Goal: Task Accomplishment & Management: Manage account settings

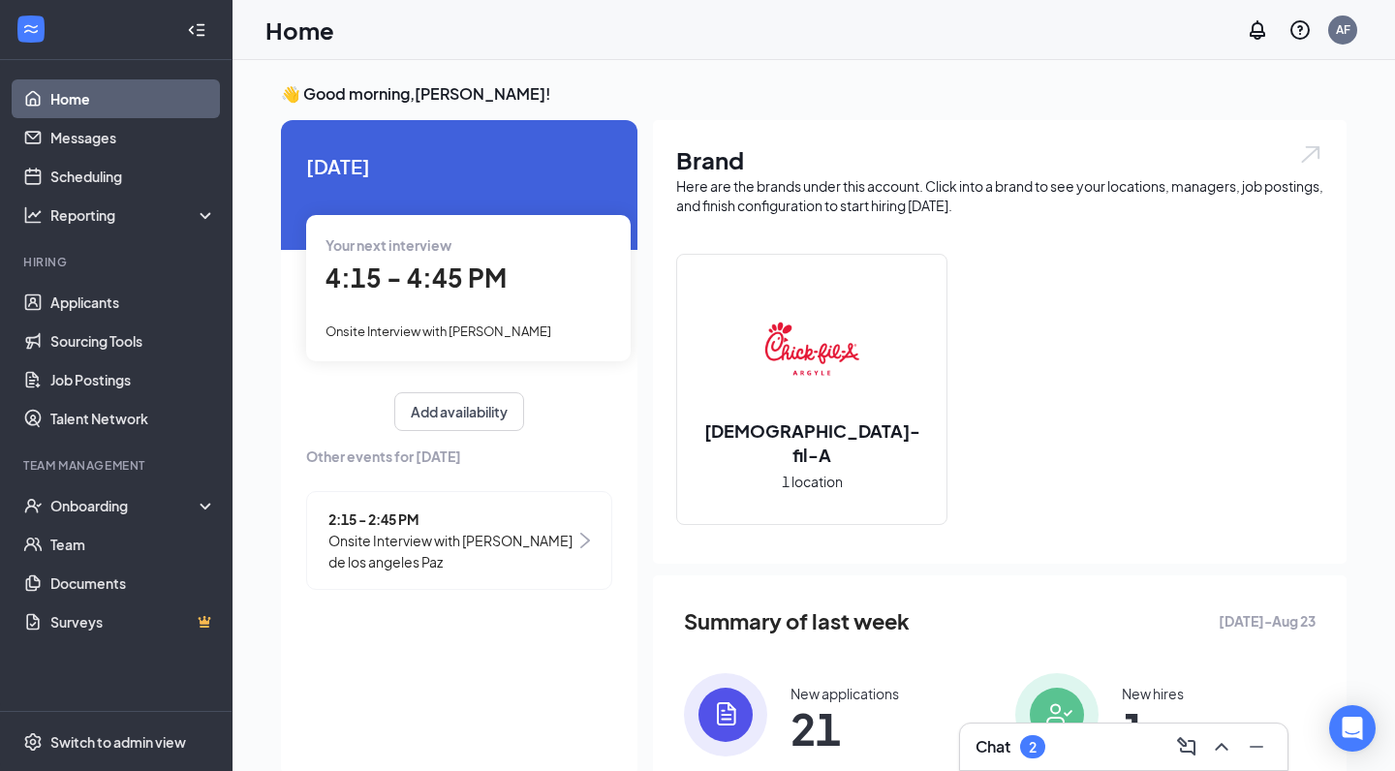
click at [518, 278] on div "4:15 - 4:45 PM" at bounding box center [469, 279] width 286 height 40
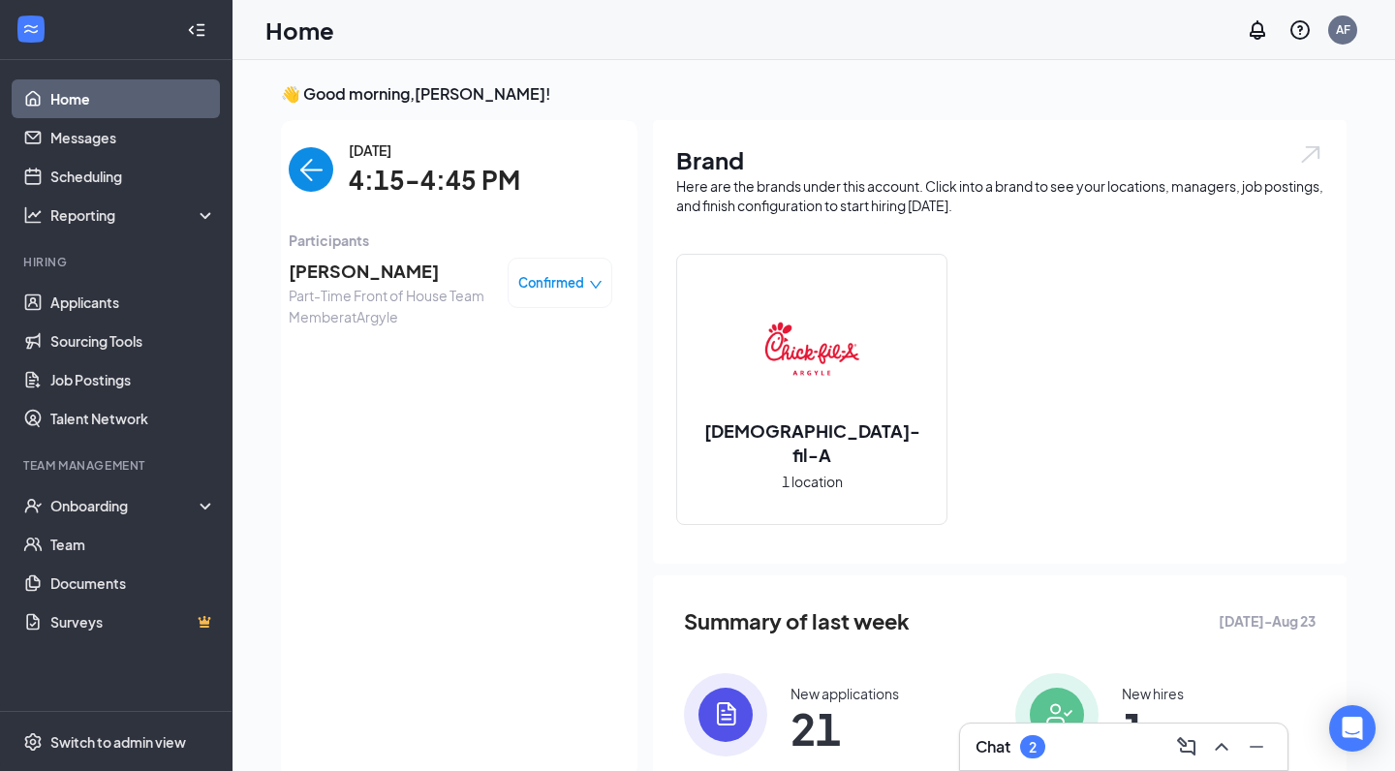
scroll to position [8, 0]
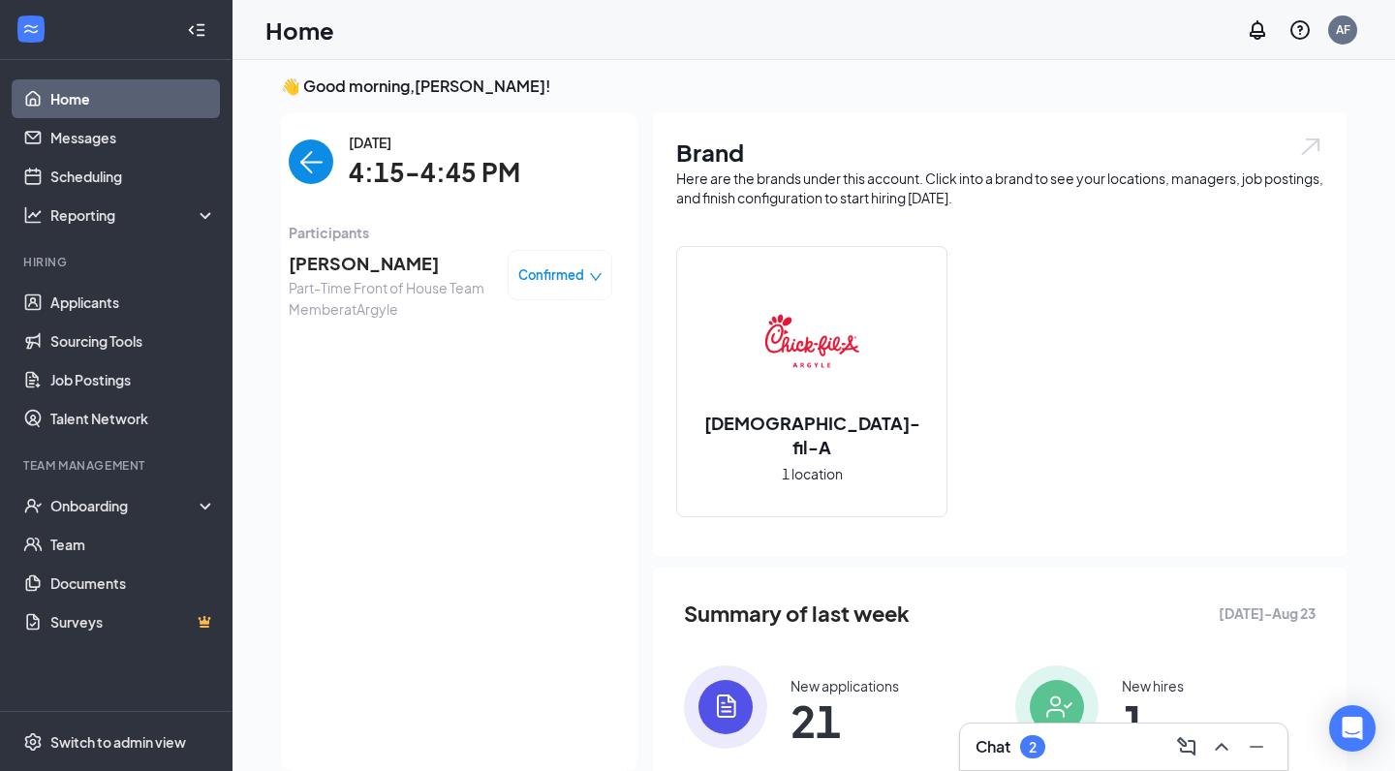
click at [365, 263] on span "[PERSON_NAME]" at bounding box center [391, 263] width 204 height 27
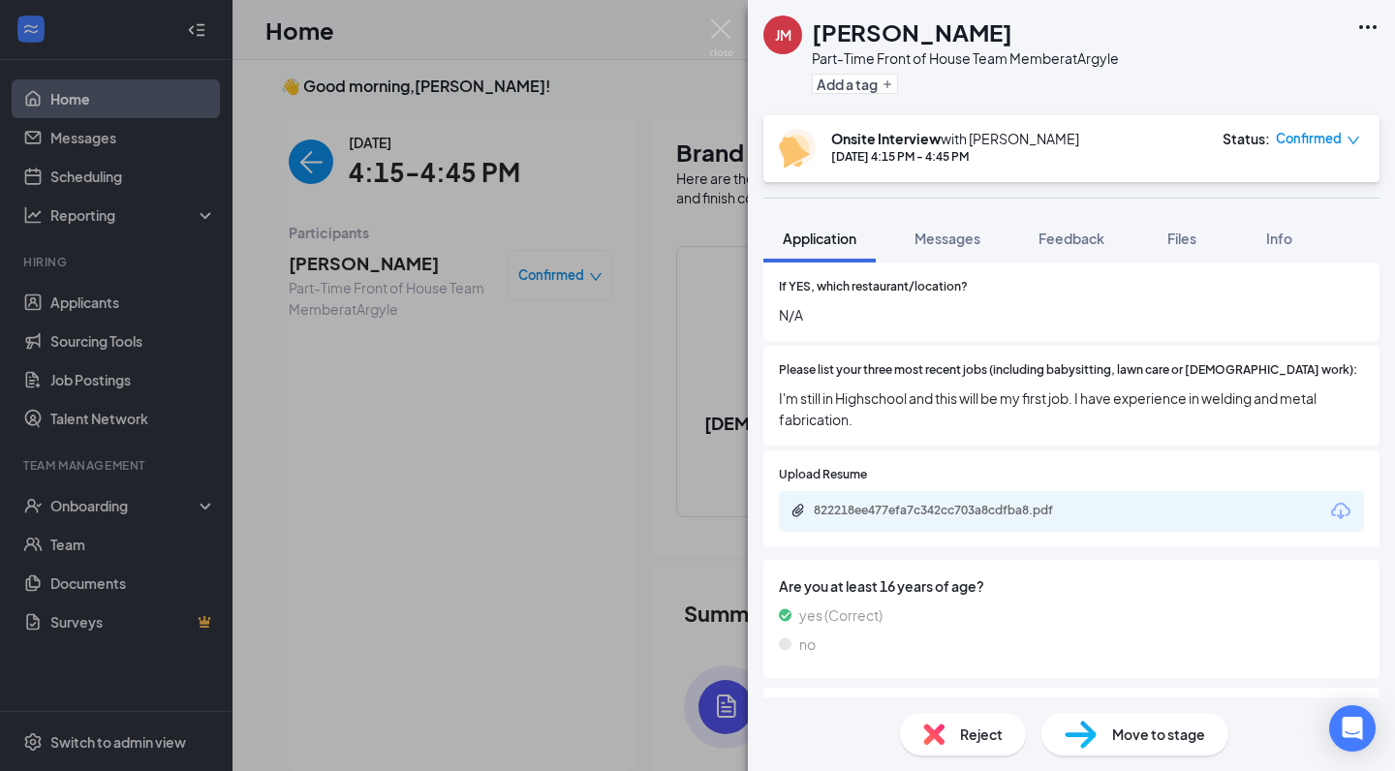
scroll to position [424, 0]
click at [942, 502] on div "822218ee477efa7c342cc703a8cdfba8.pdf" at bounding box center [949, 510] width 271 height 16
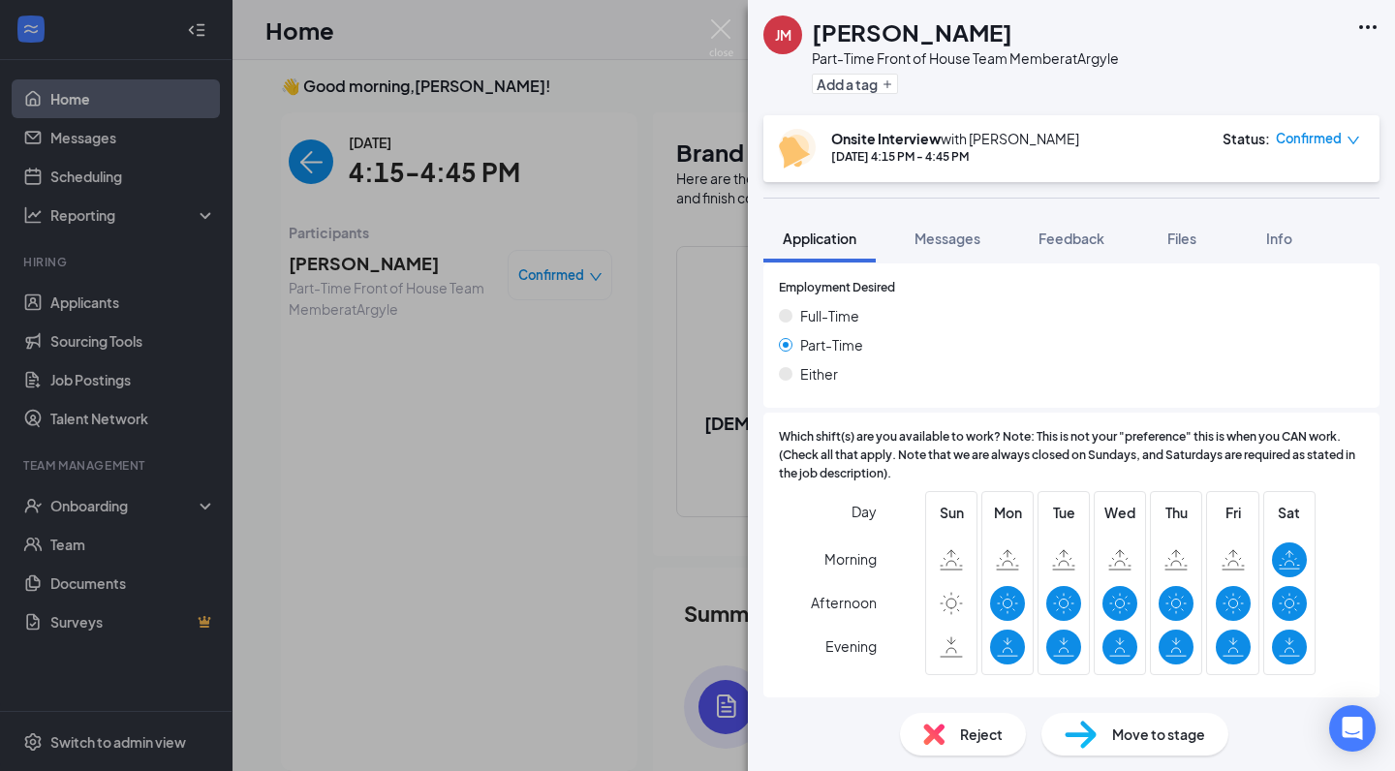
scroll to position [1246, 0]
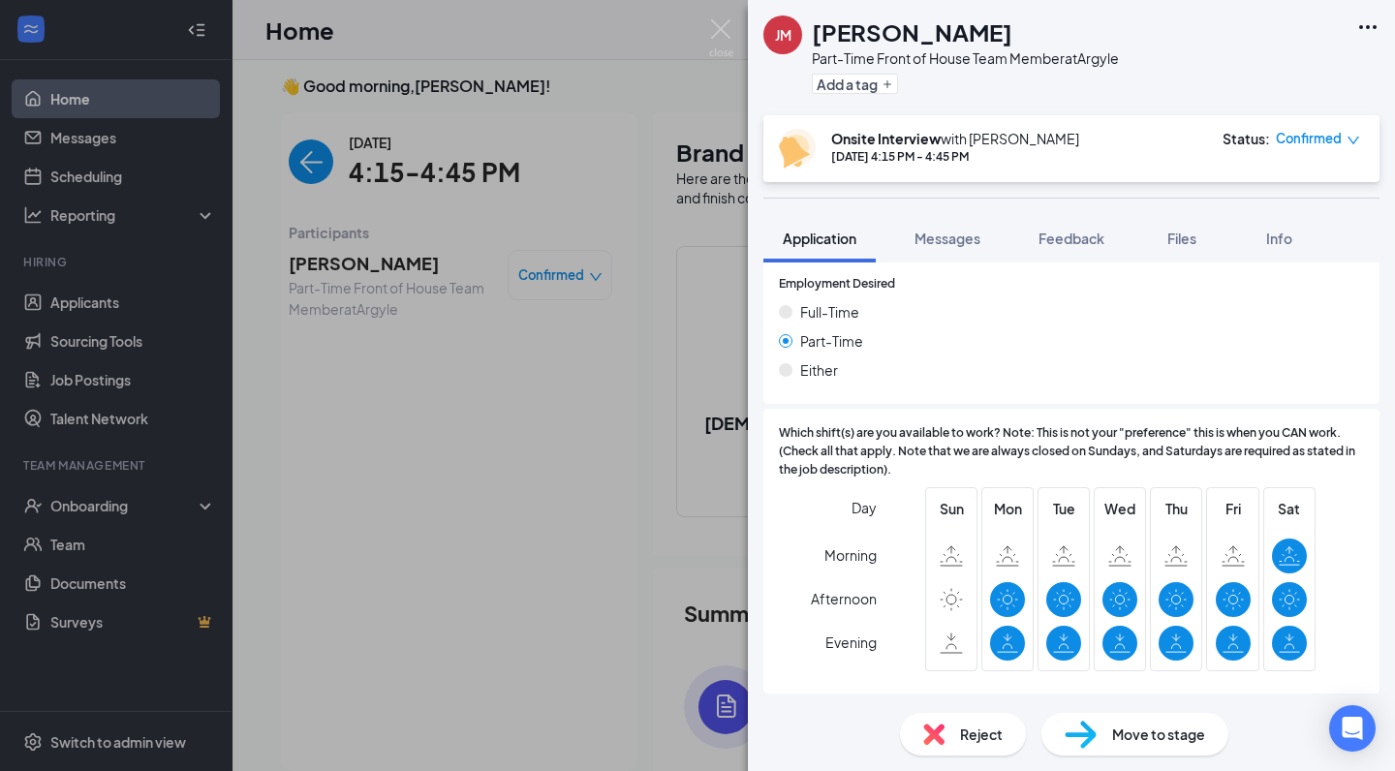
click at [600, 531] on div "[PERSON_NAME] [PERSON_NAME] Part-Time Front of House Team Member at Argyle Add …" at bounding box center [697, 385] width 1395 height 771
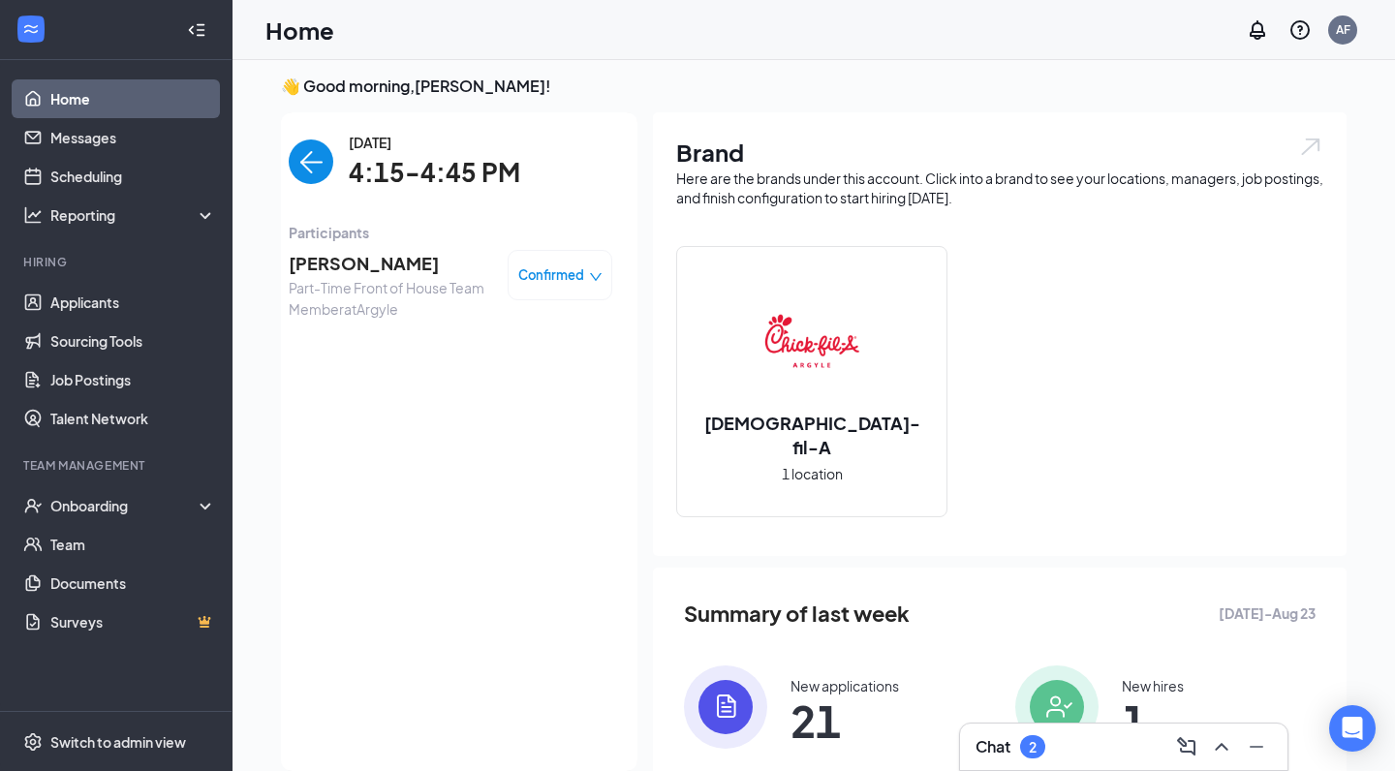
click at [375, 264] on span "[PERSON_NAME]" at bounding box center [391, 263] width 204 height 27
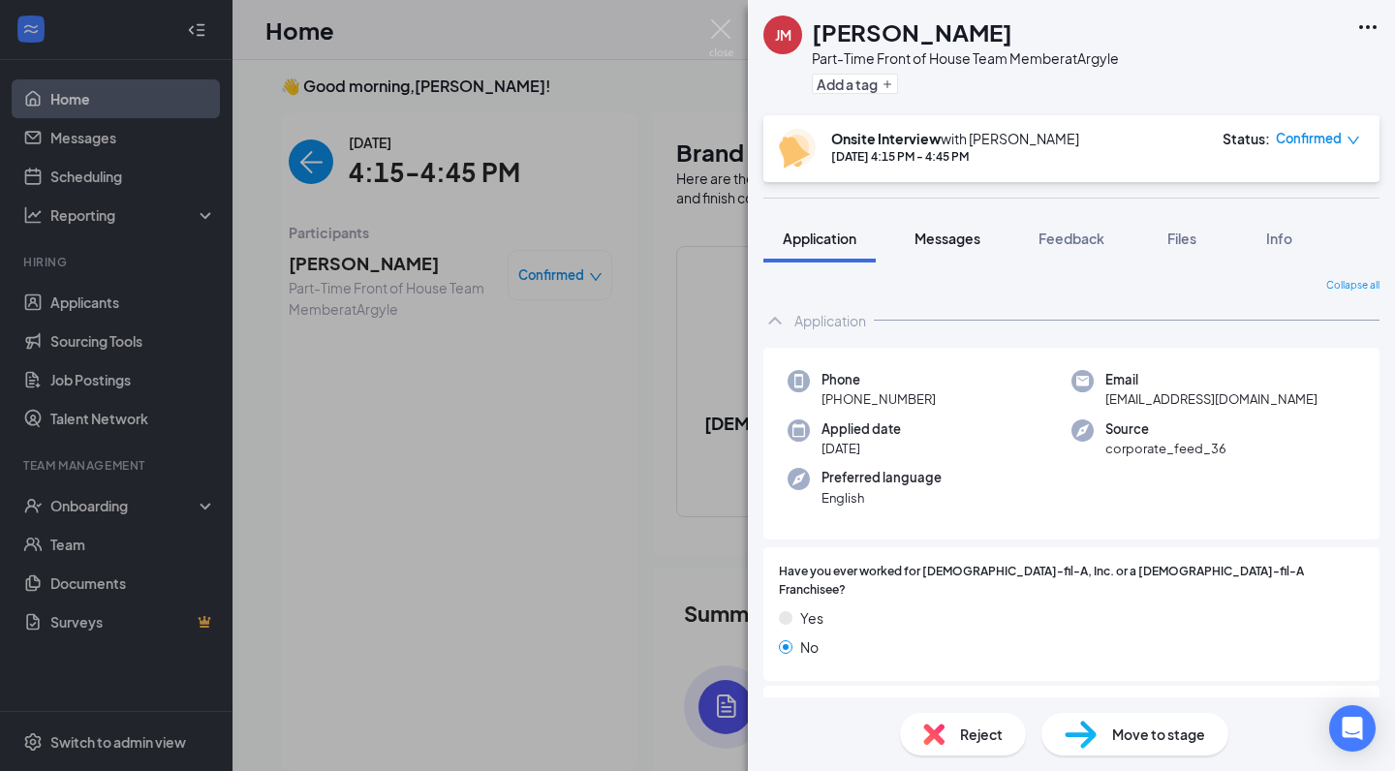
click at [962, 246] on span "Messages" at bounding box center [948, 238] width 66 height 17
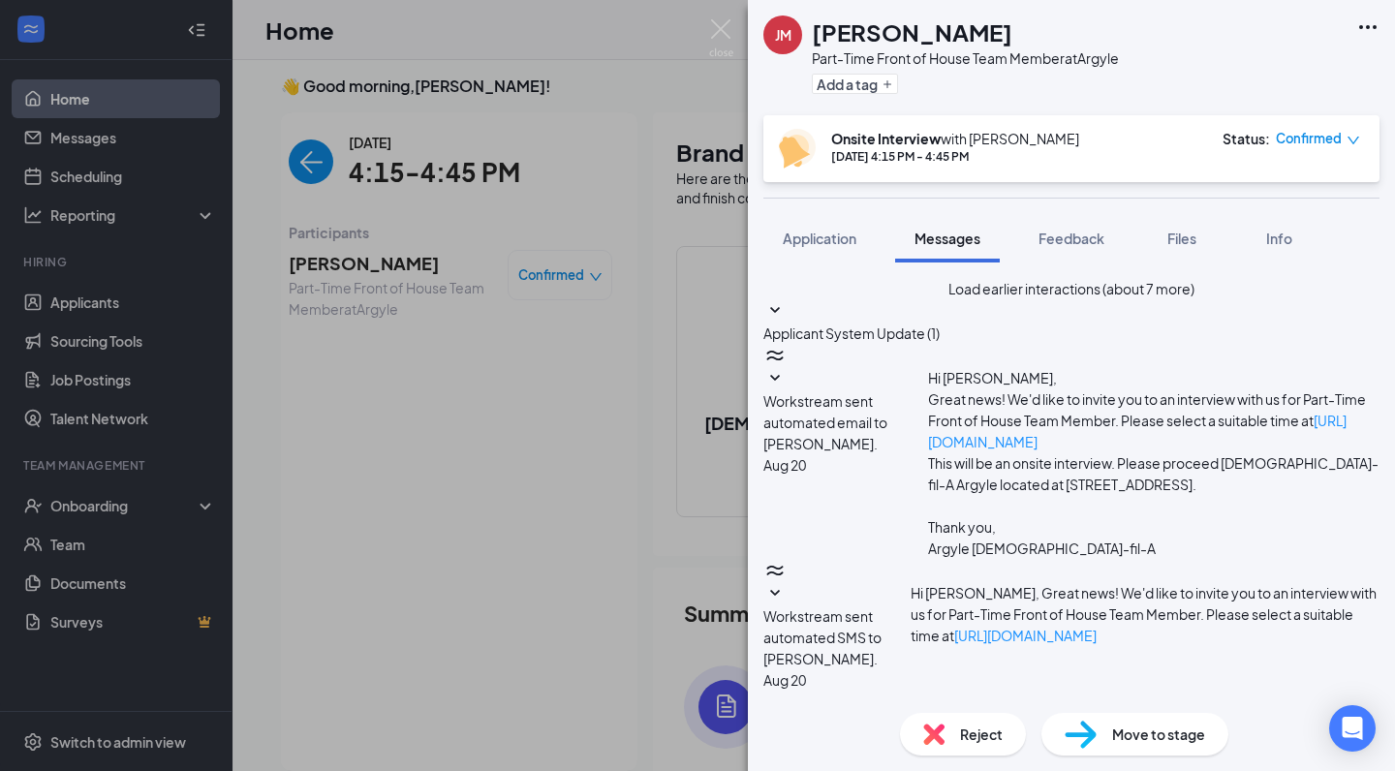
scroll to position [682, 0]
click at [719, 47] on img at bounding box center [721, 38] width 24 height 38
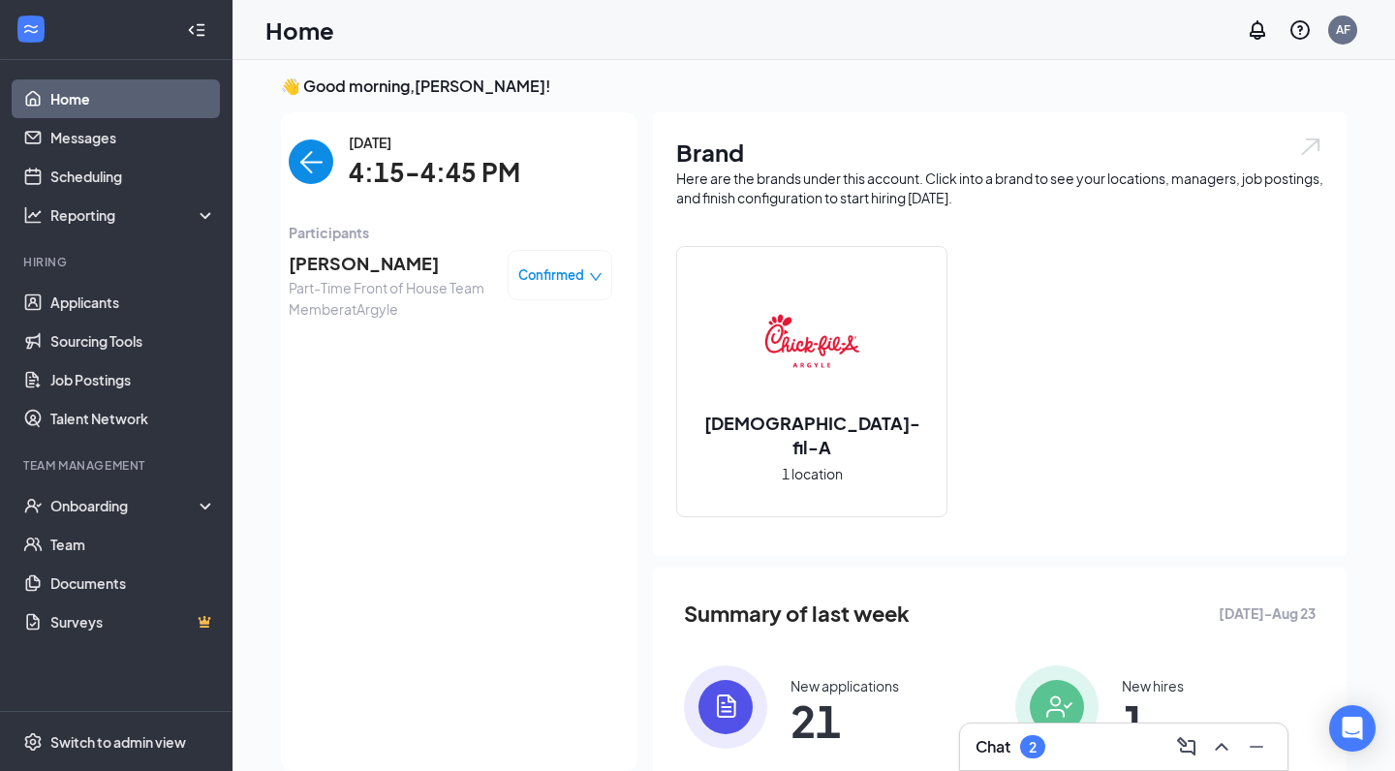
click at [323, 166] on img "back-button" at bounding box center [311, 162] width 45 height 45
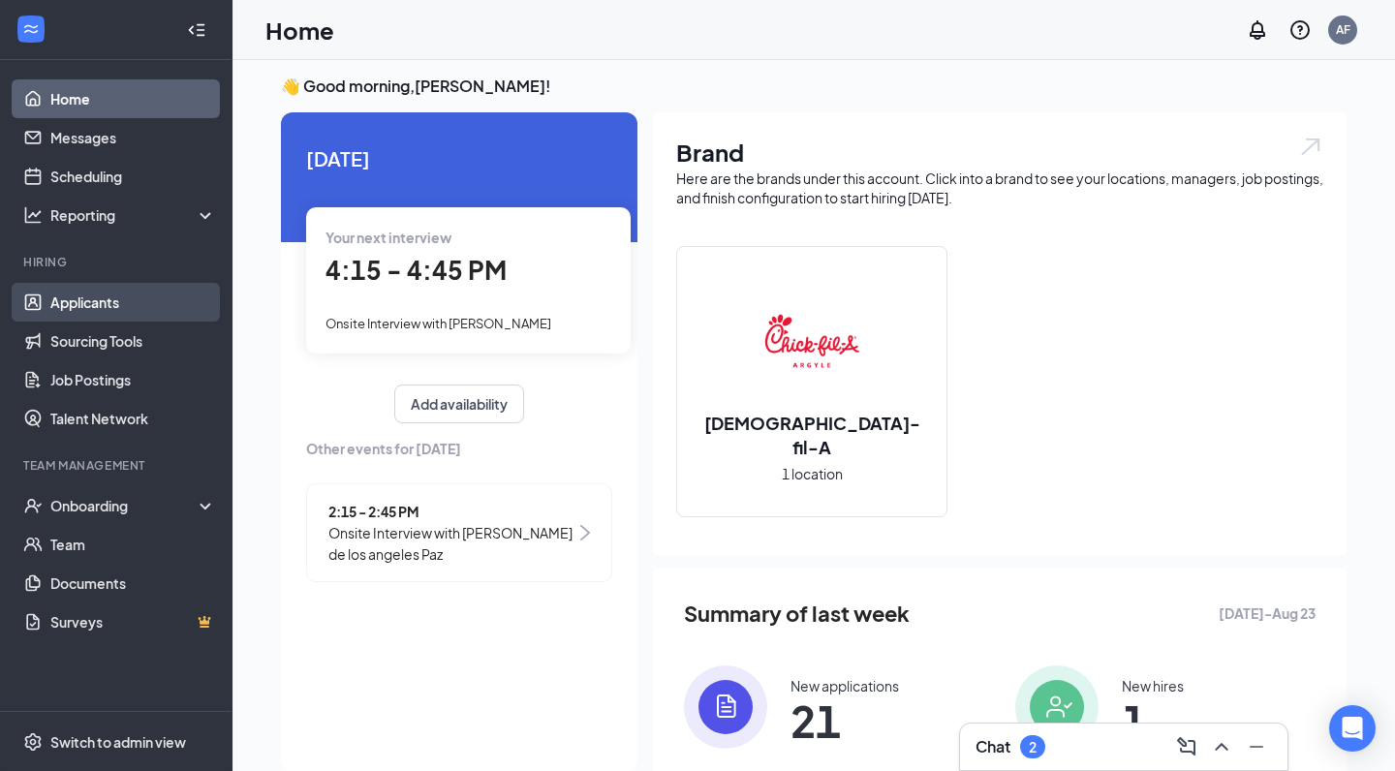
click at [96, 295] on link "Applicants" at bounding box center [133, 302] width 166 height 39
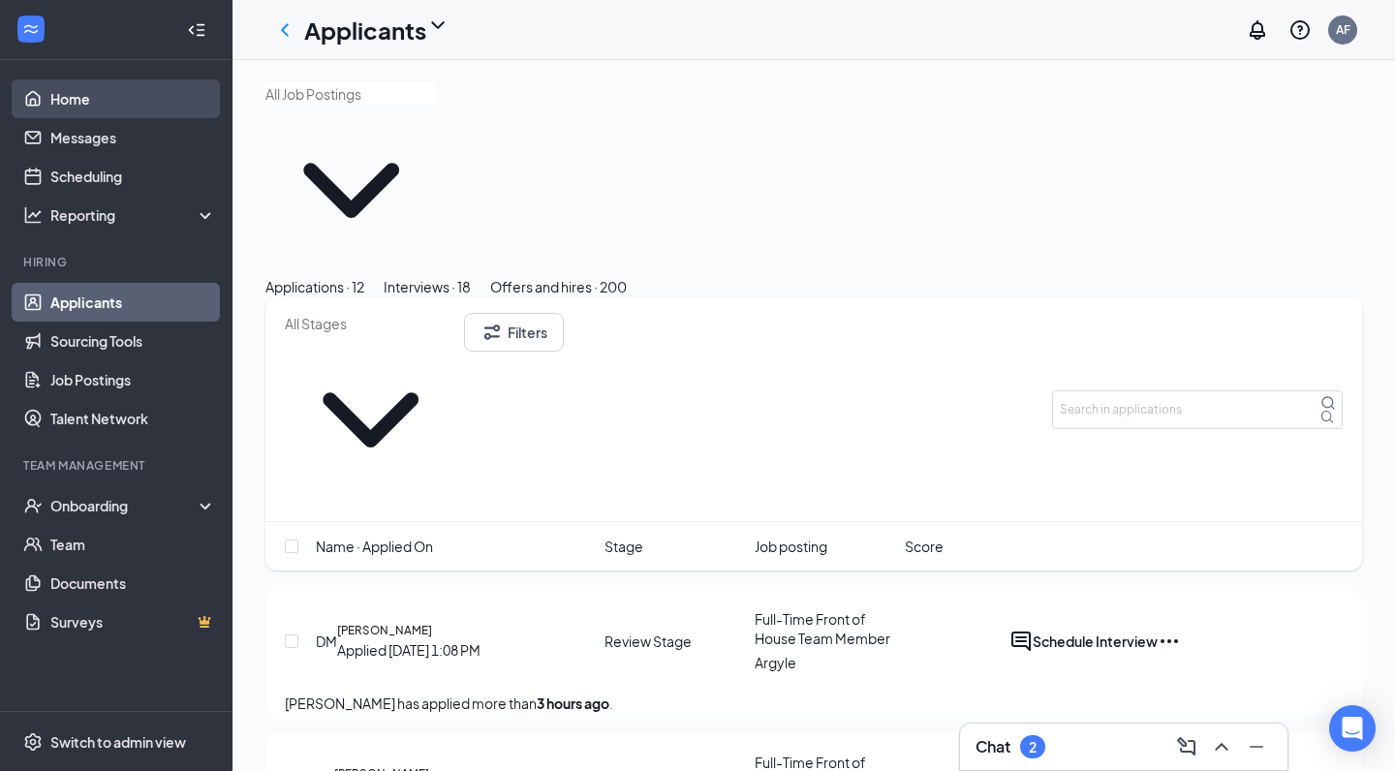
click at [50, 91] on link "Home" at bounding box center [133, 98] width 166 height 39
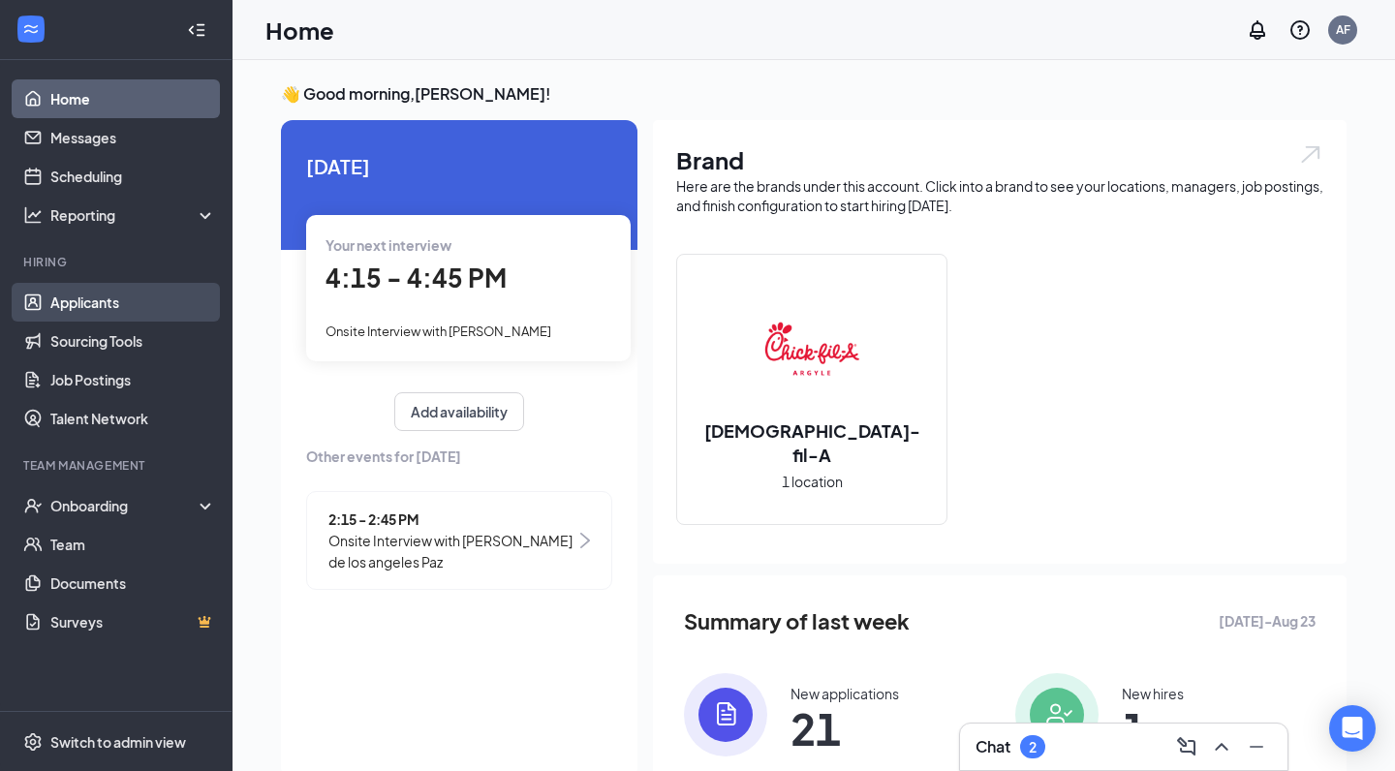
click at [71, 298] on link "Applicants" at bounding box center [133, 302] width 166 height 39
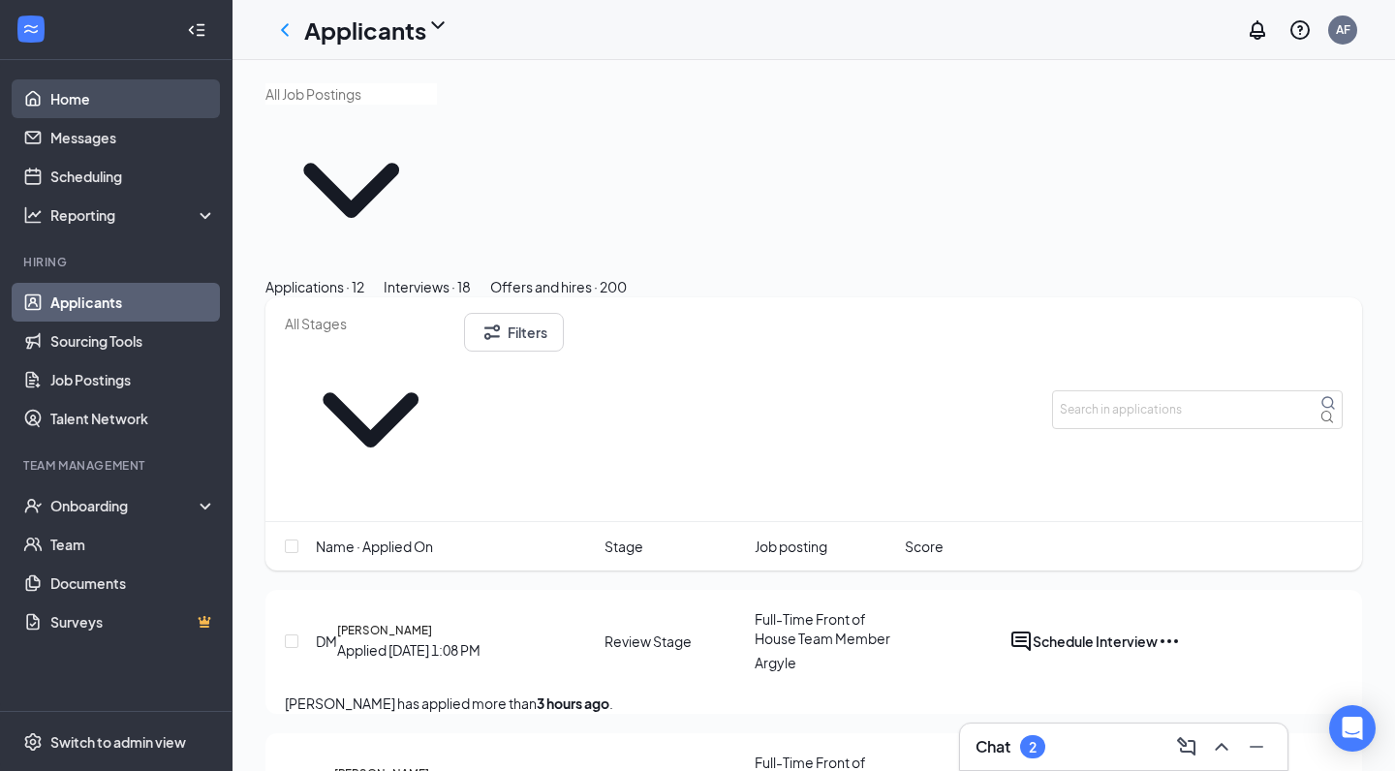
click at [78, 109] on link "Home" at bounding box center [133, 98] width 166 height 39
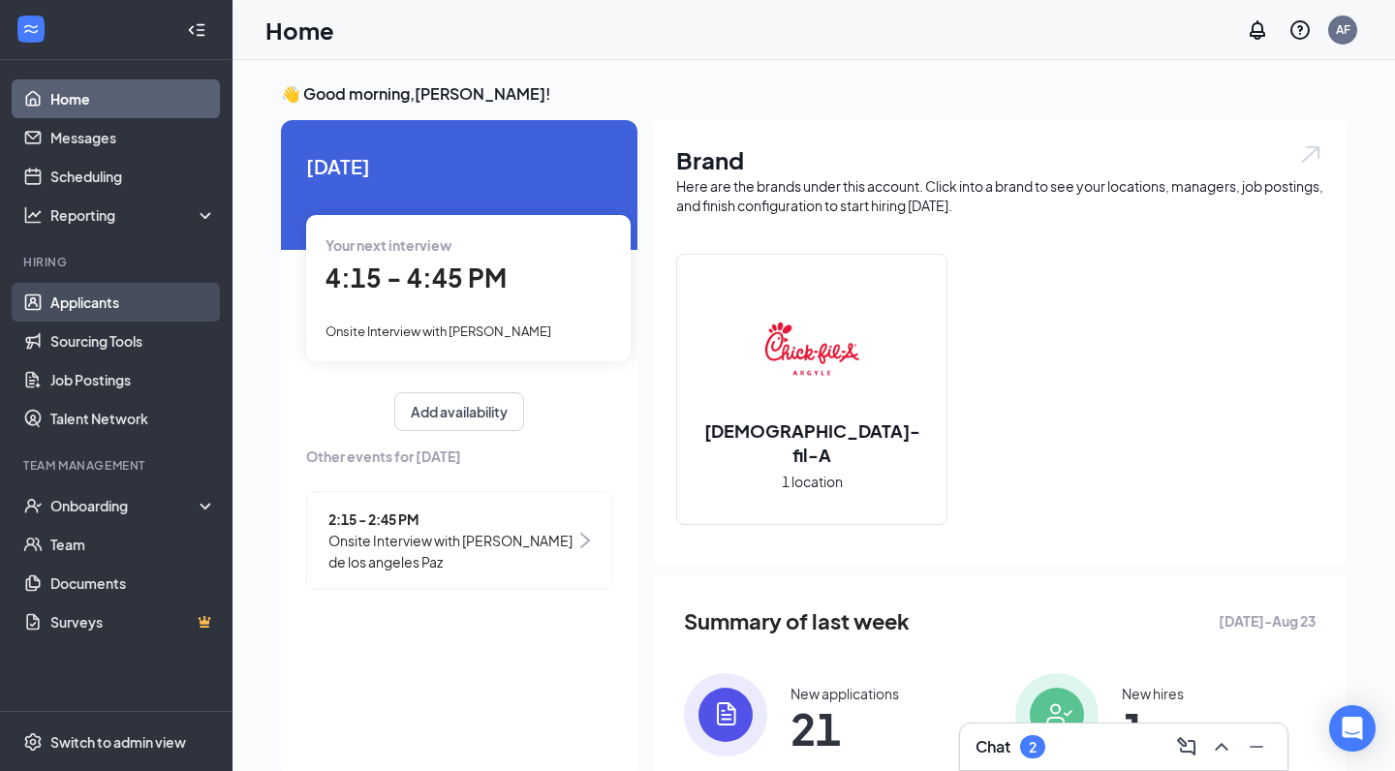
click at [69, 300] on link "Applicants" at bounding box center [133, 302] width 166 height 39
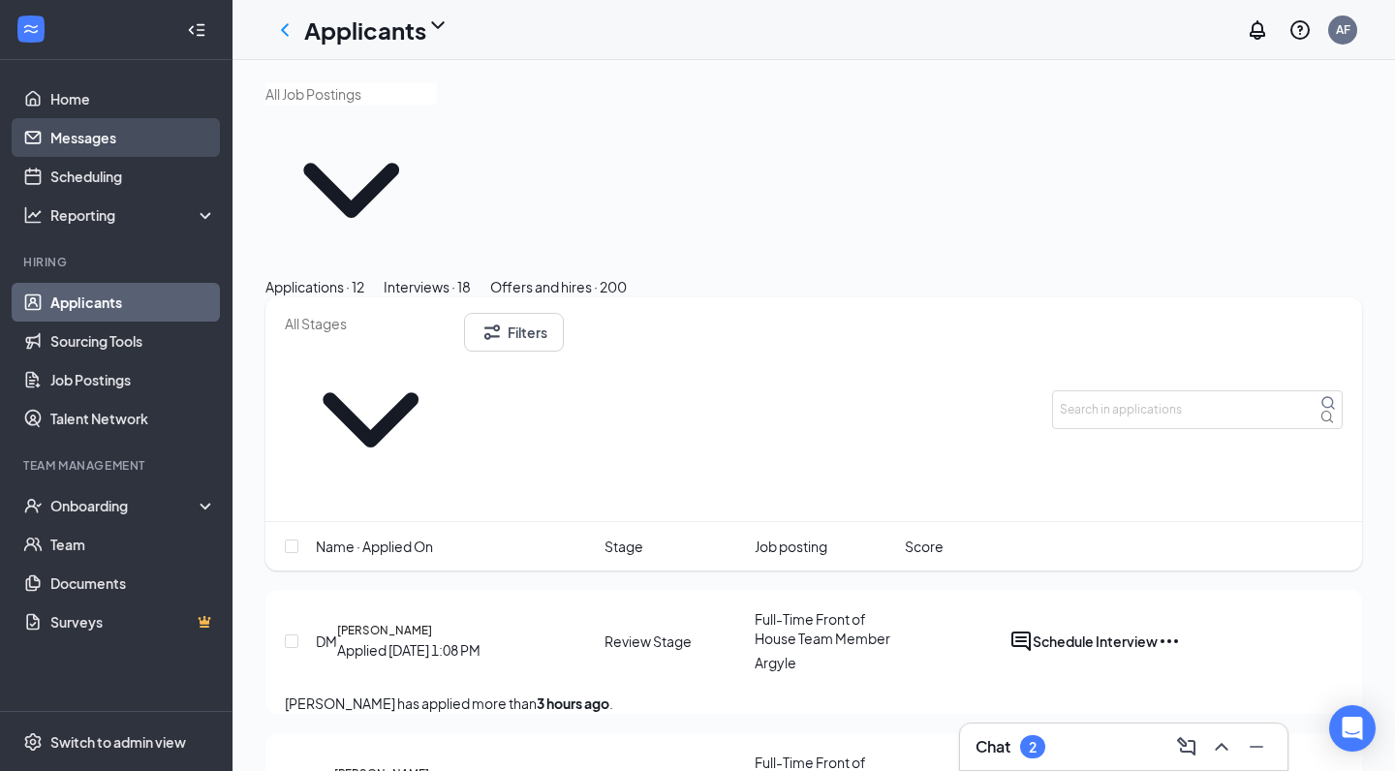
click at [72, 137] on link "Messages" at bounding box center [133, 137] width 166 height 39
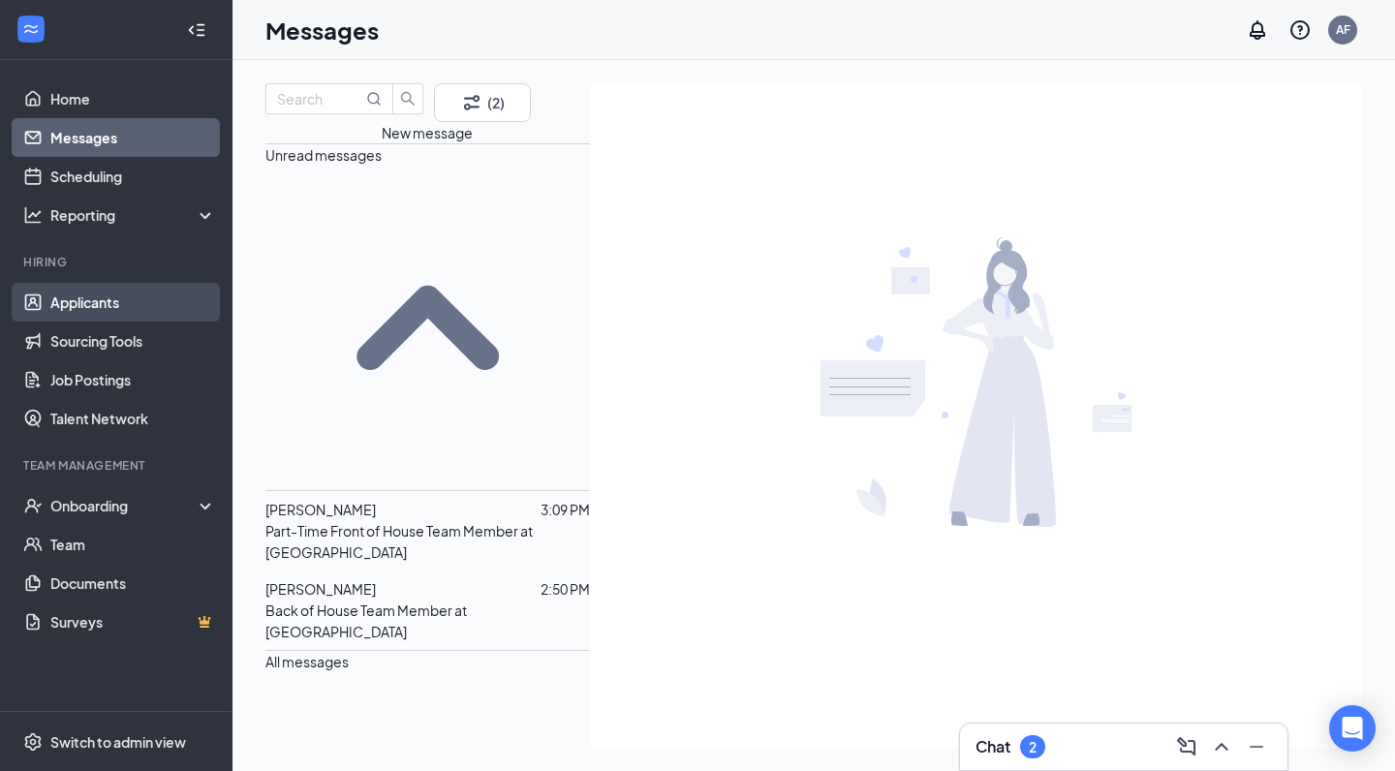
click at [76, 306] on link "Applicants" at bounding box center [133, 302] width 166 height 39
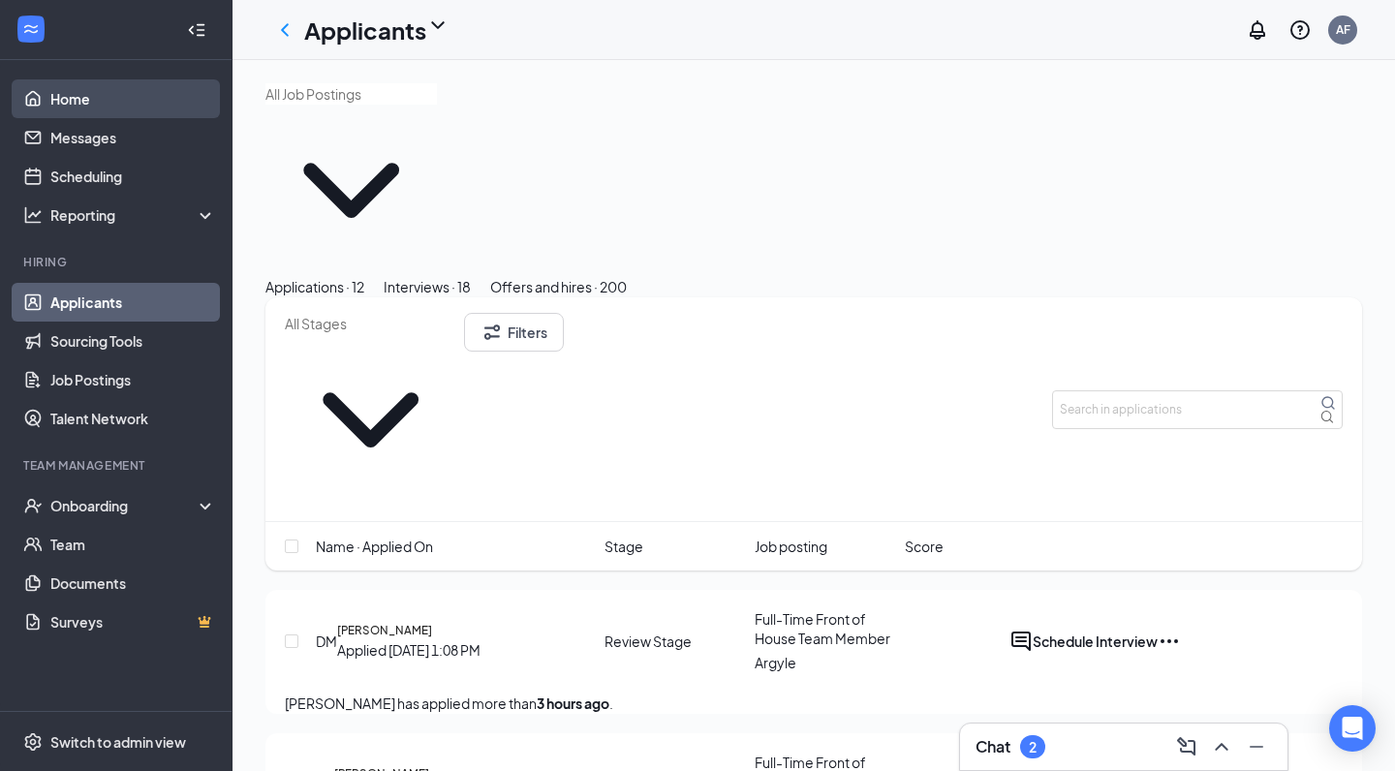
click at [73, 114] on link "Home" at bounding box center [133, 98] width 166 height 39
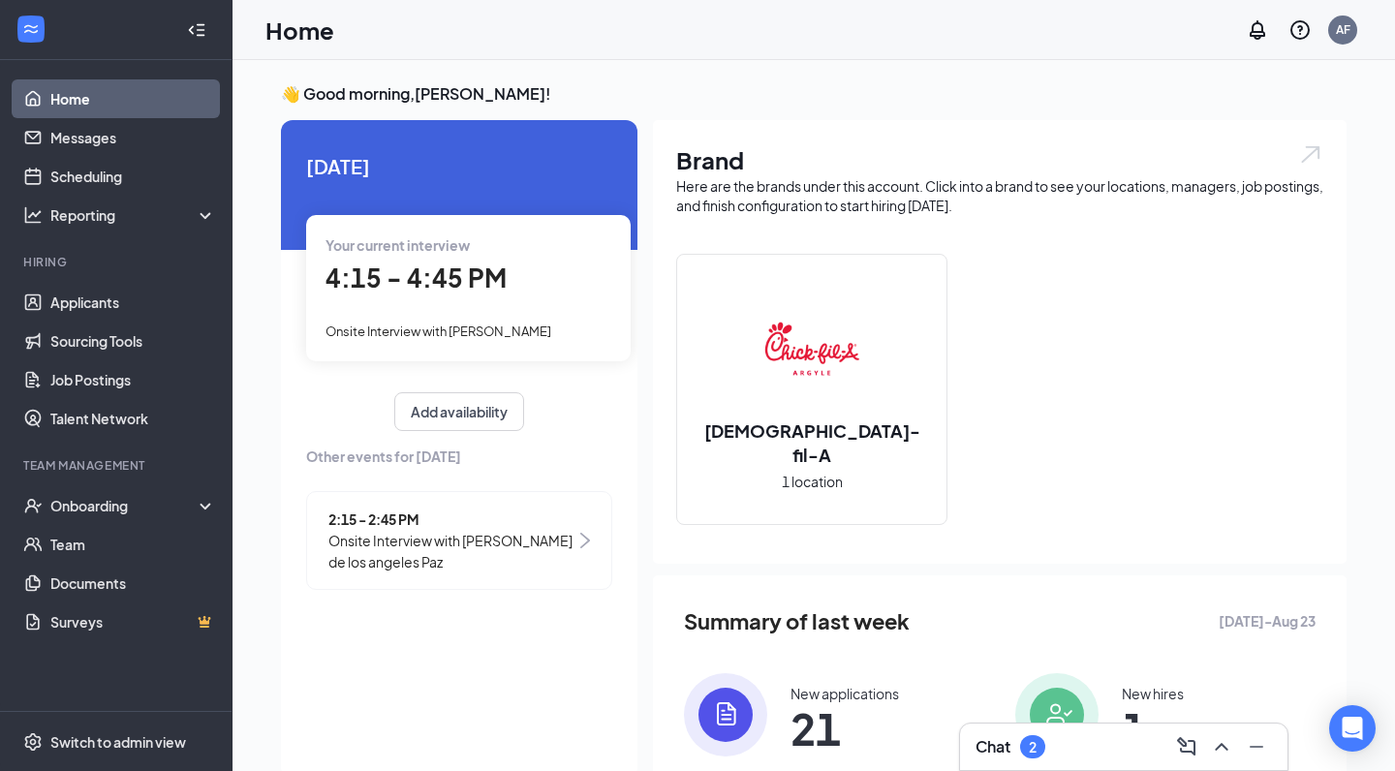
click at [380, 313] on div "Your current interview 4:15 - 4:45 PM Onsite Interview with [PERSON_NAME]" at bounding box center [468, 287] width 325 height 145
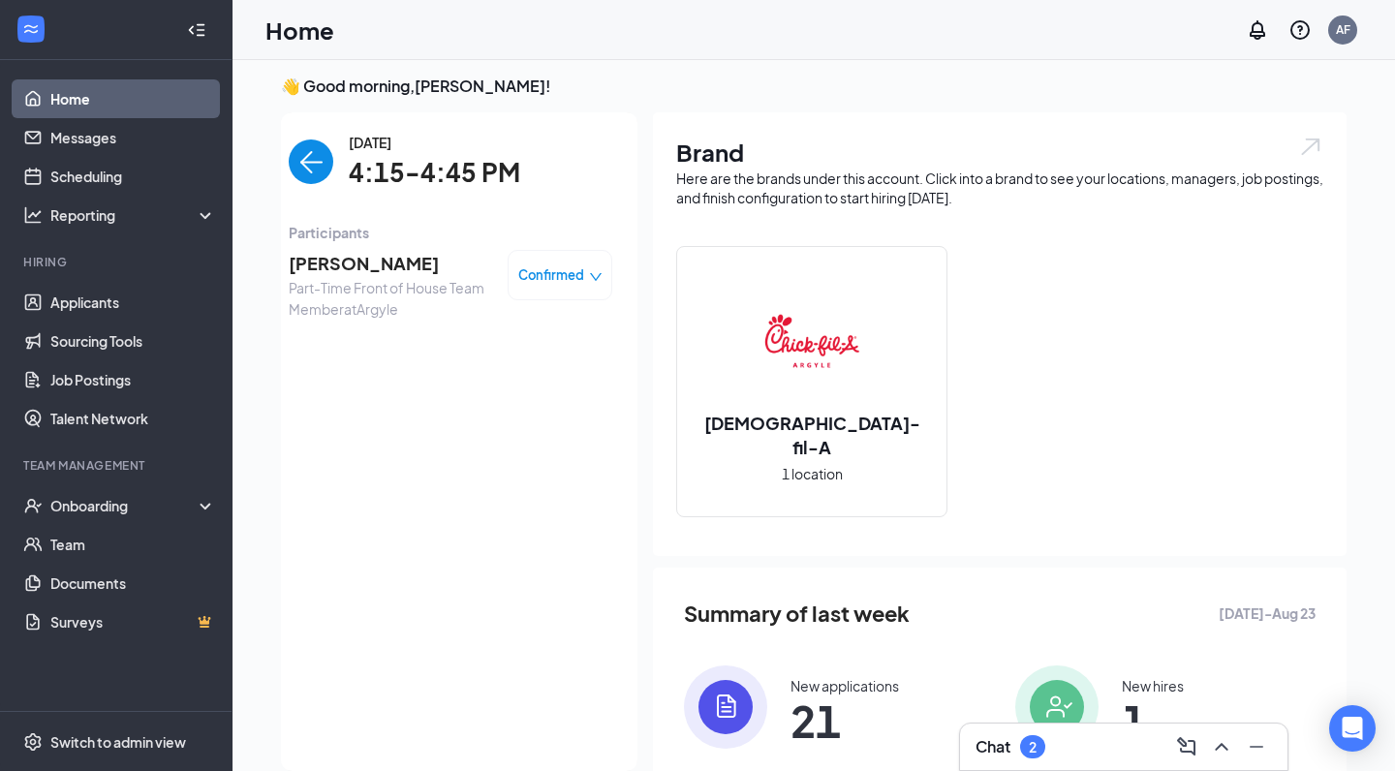
click at [527, 276] on span "Confirmed" at bounding box center [551, 275] width 66 height 19
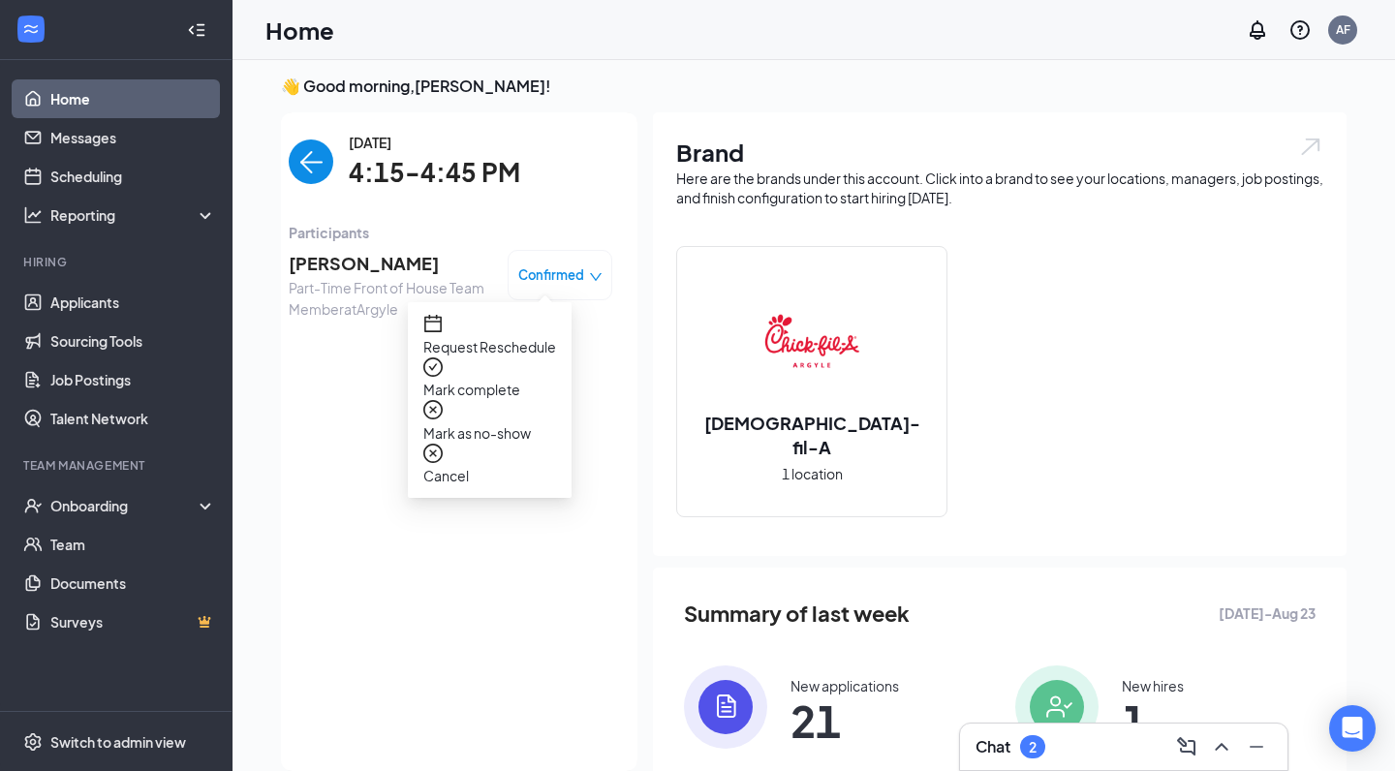
click at [486, 379] on span "Mark complete" at bounding box center [489, 389] width 133 height 21
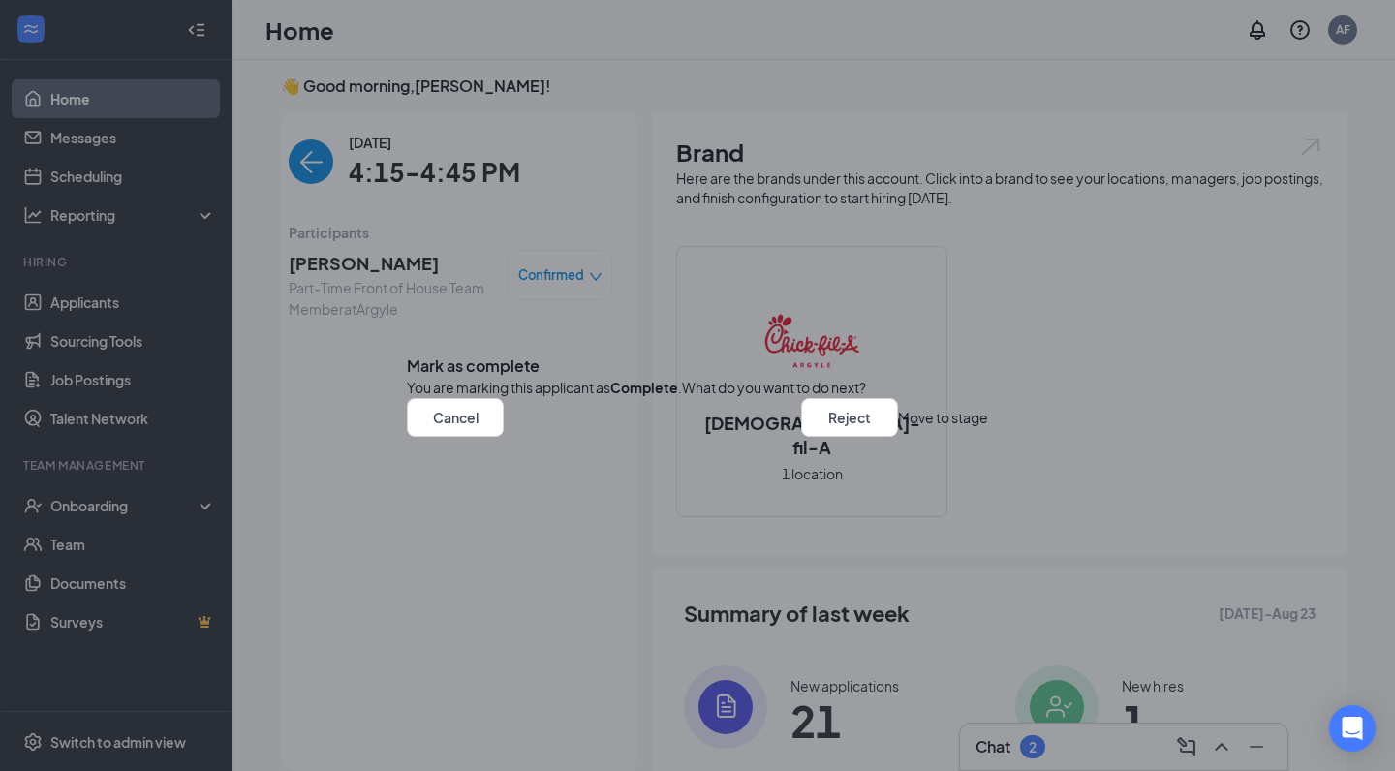
click at [898, 437] on button "Move to stage" at bounding box center [943, 417] width 90 height 39
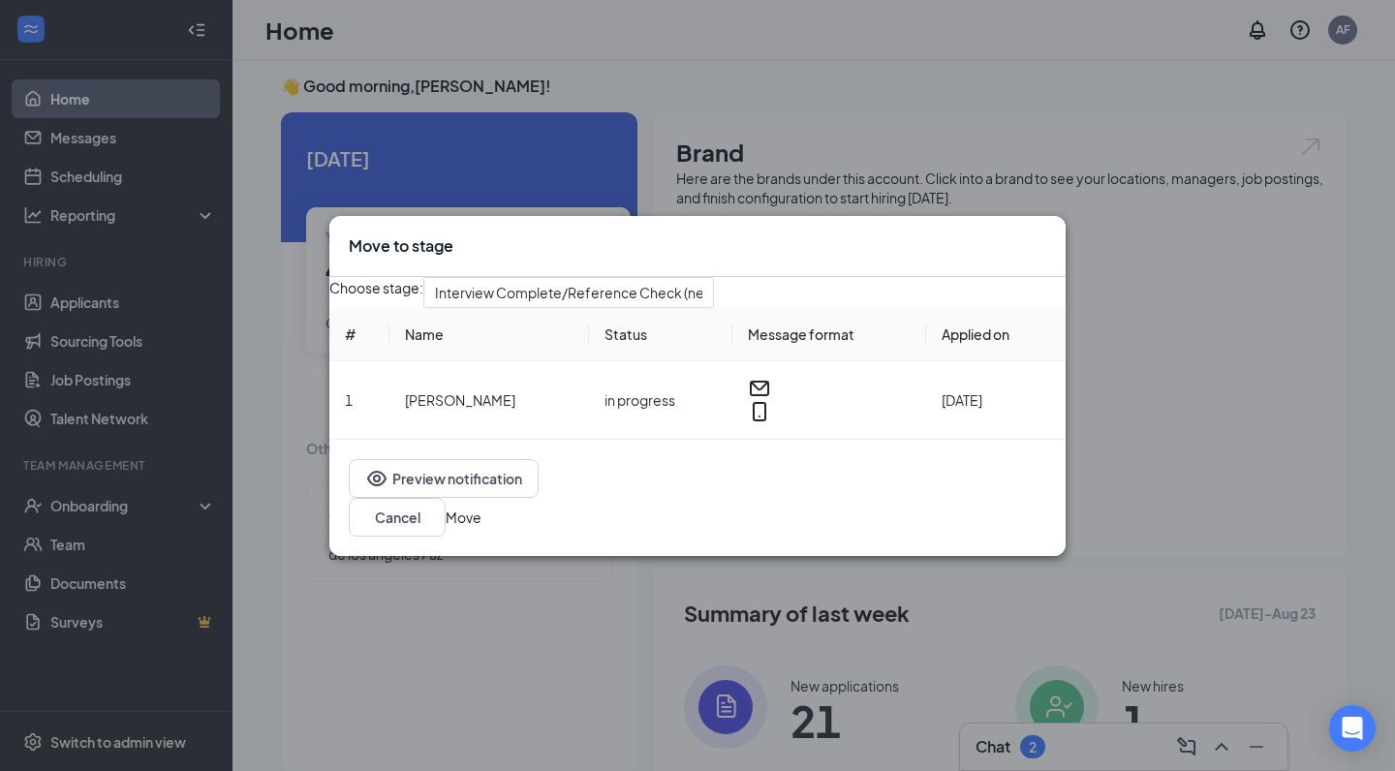
click at [482, 528] on button "Move" at bounding box center [464, 517] width 36 height 21
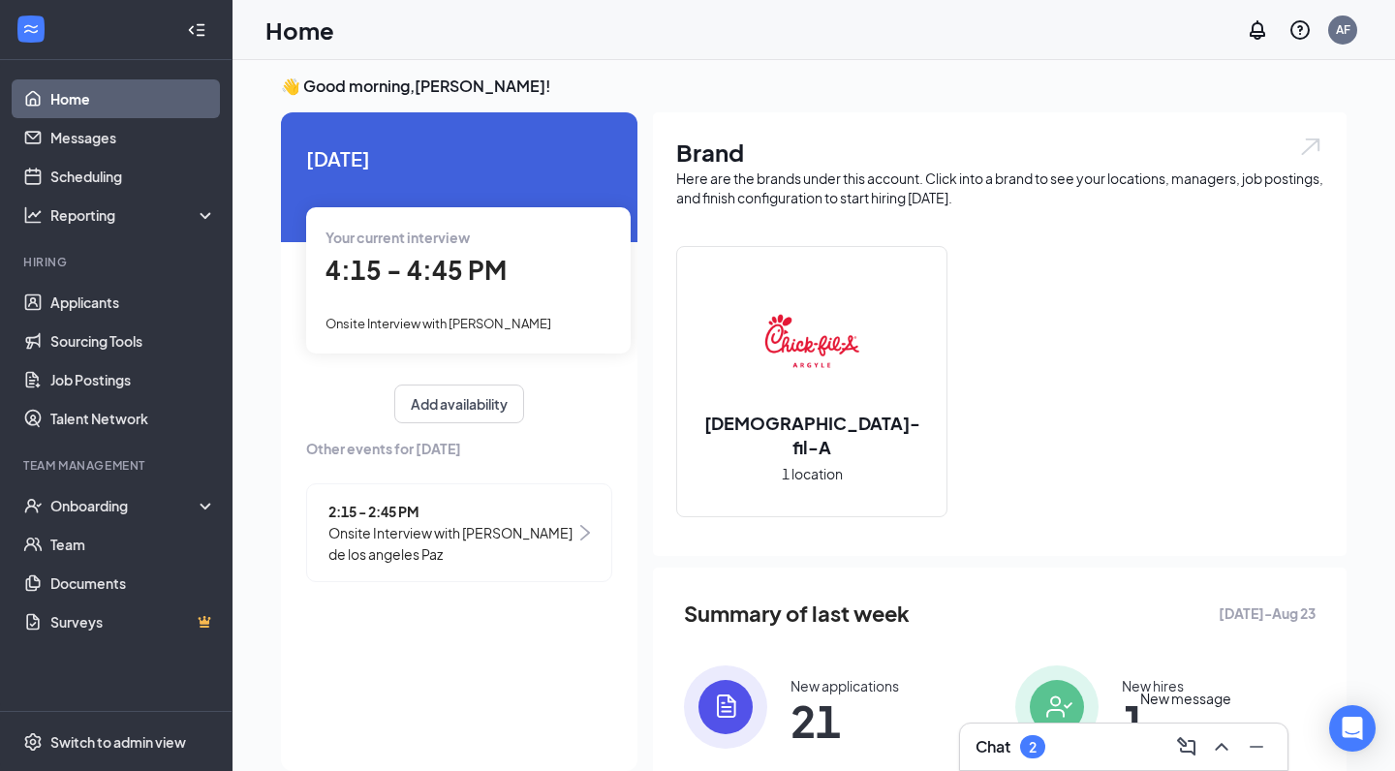
click at [1157, 751] on div "Chat 2" at bounding box center [1124, 747] width 297 height 31
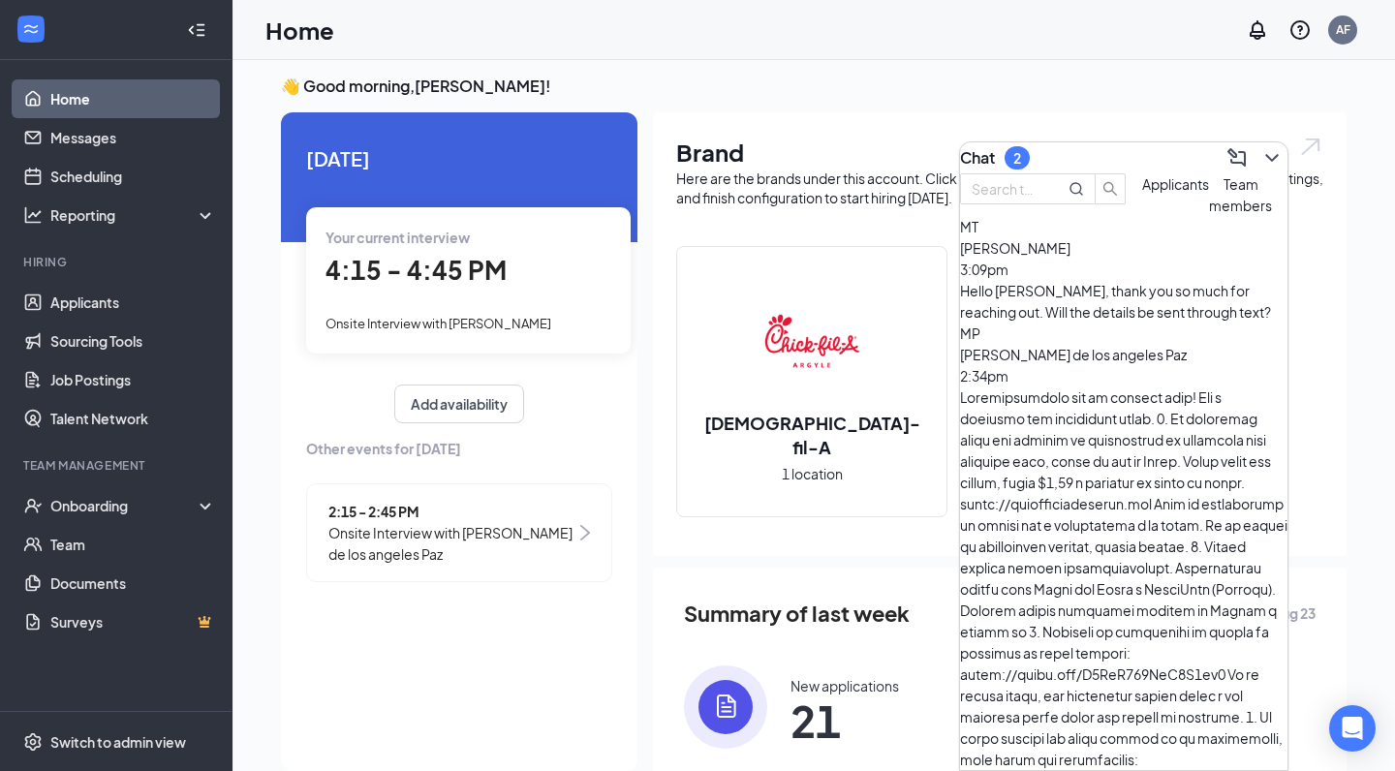
click at [1090, 323] on div "MT [PERSON_NAME] 3:09pm Hello [PERSON_NAME], thank you so much for reaching out…" at bounding box center [1124, 269] width 328 height 107
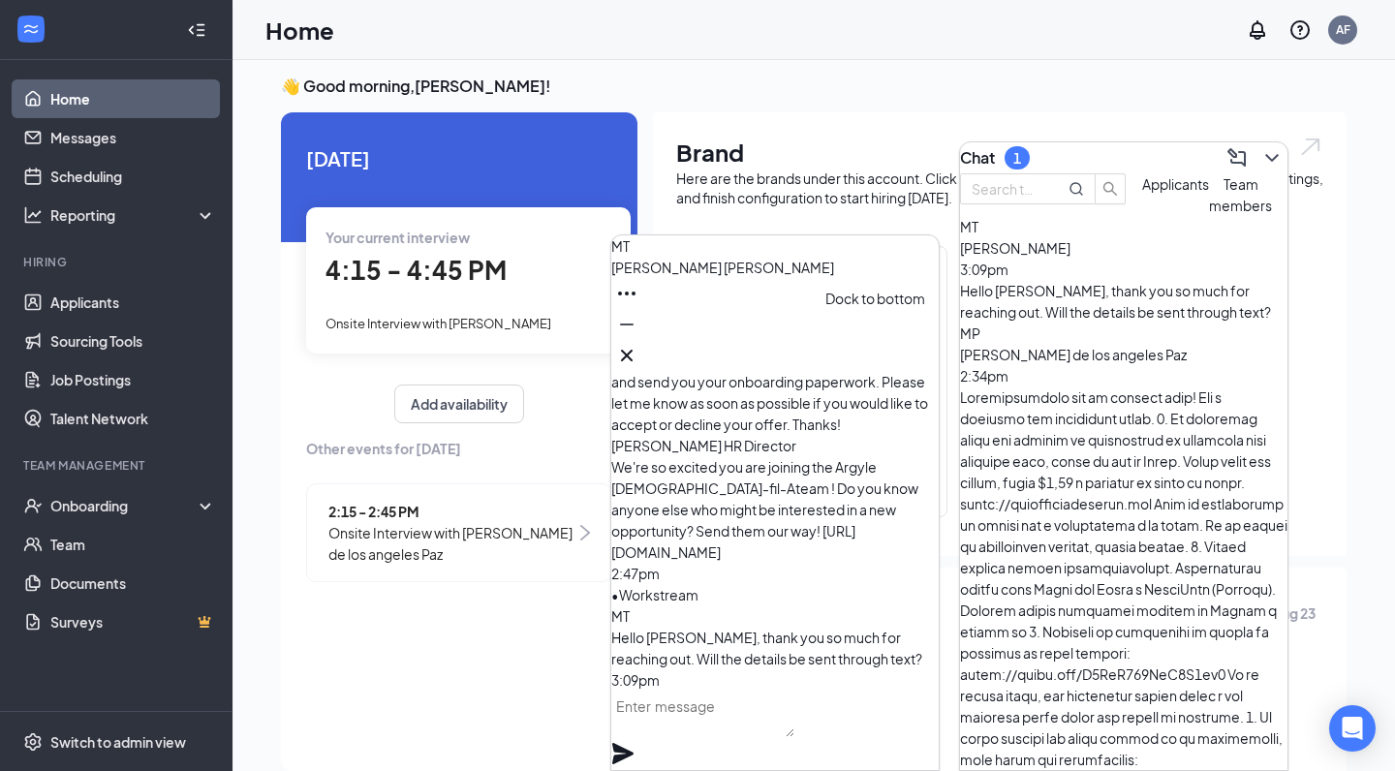
click at [639, 336] on icon "Minimize" at bounding box center [626, 324] width 23 height 23
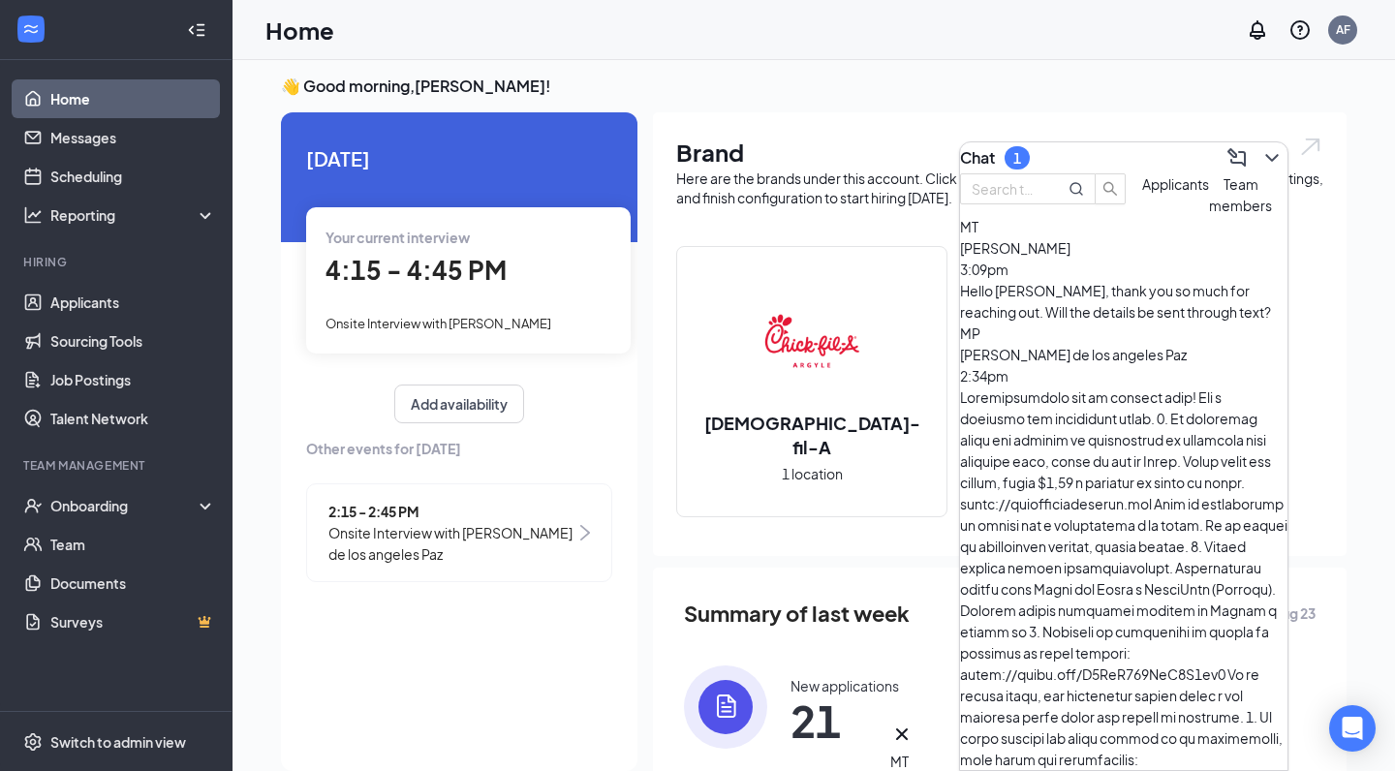
click at [1143, 193] on span "Applicants" at bounding box center [1176, 183] width 67 height 17
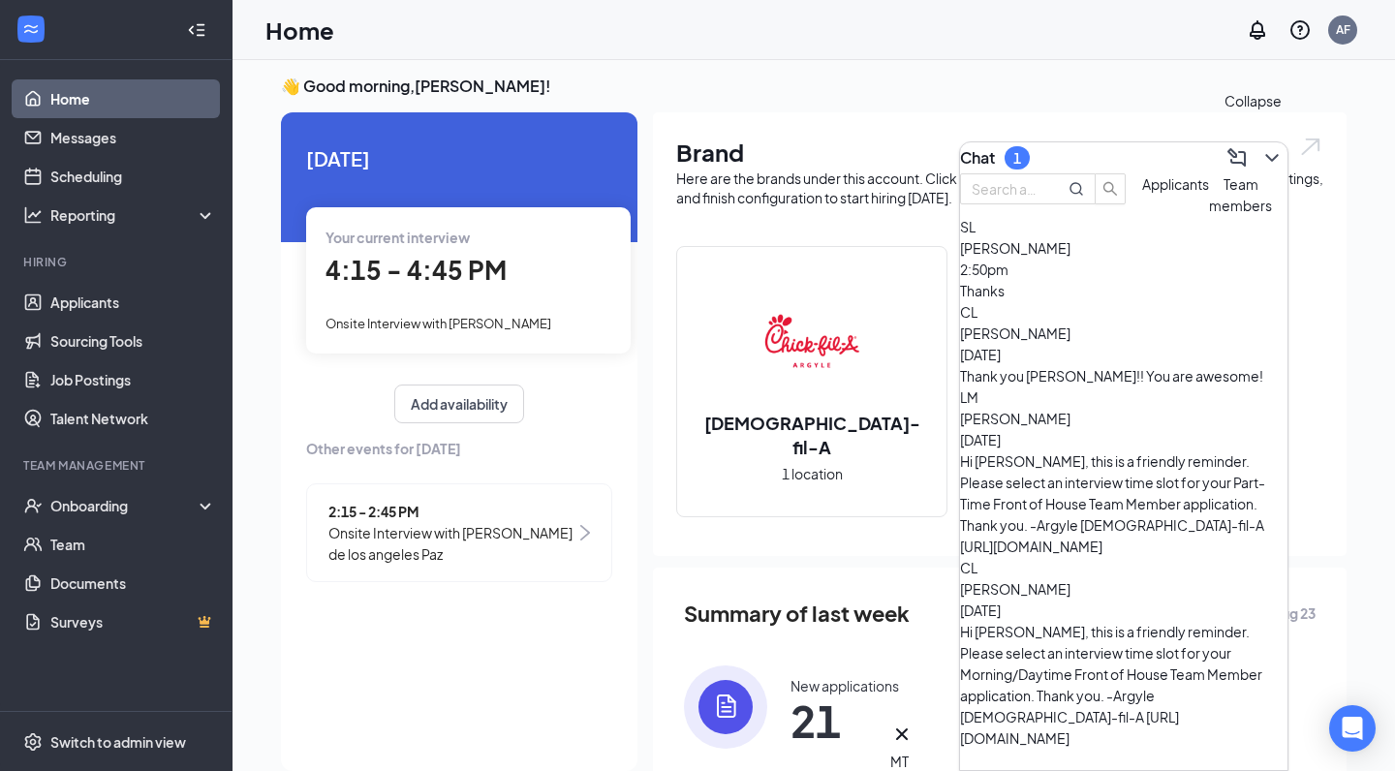
click at [1262, 146] on icon "ChevronDown" at bounding box center [1272, 157] width 23 height 23
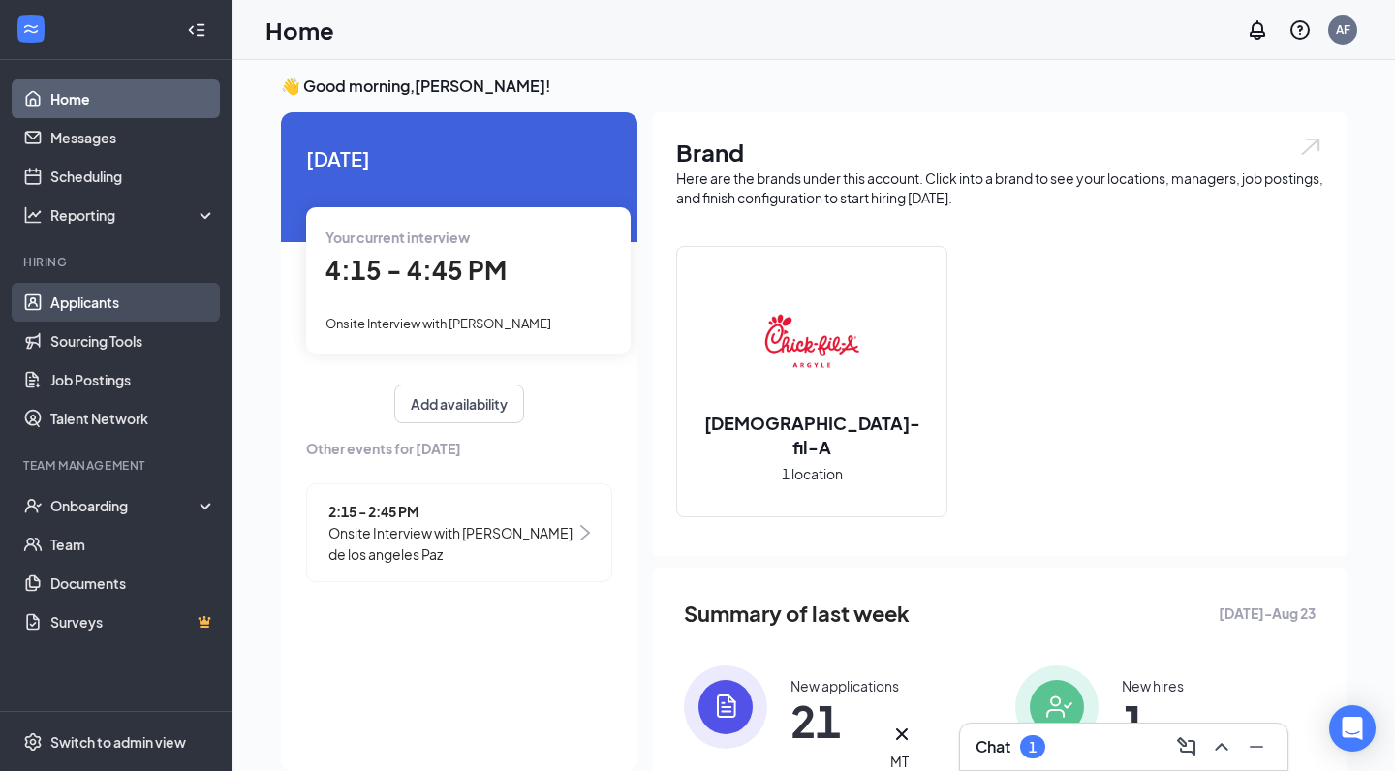
click at [89, 314] on link "Applicants" at bounding box center [133, 302] width 166 height 39
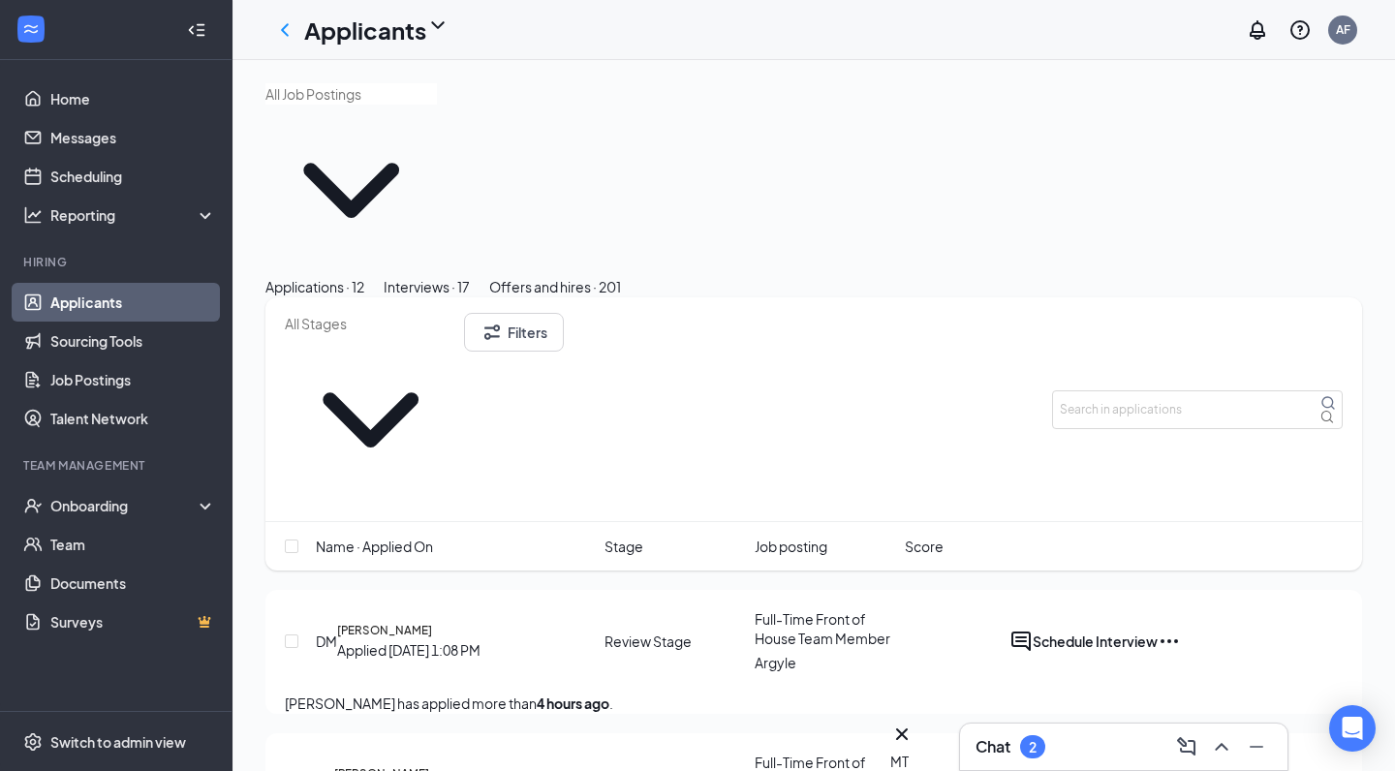
click at [1014, 763] on div "Chat 2" at bounding box center [1124, 747] width 328 height 47
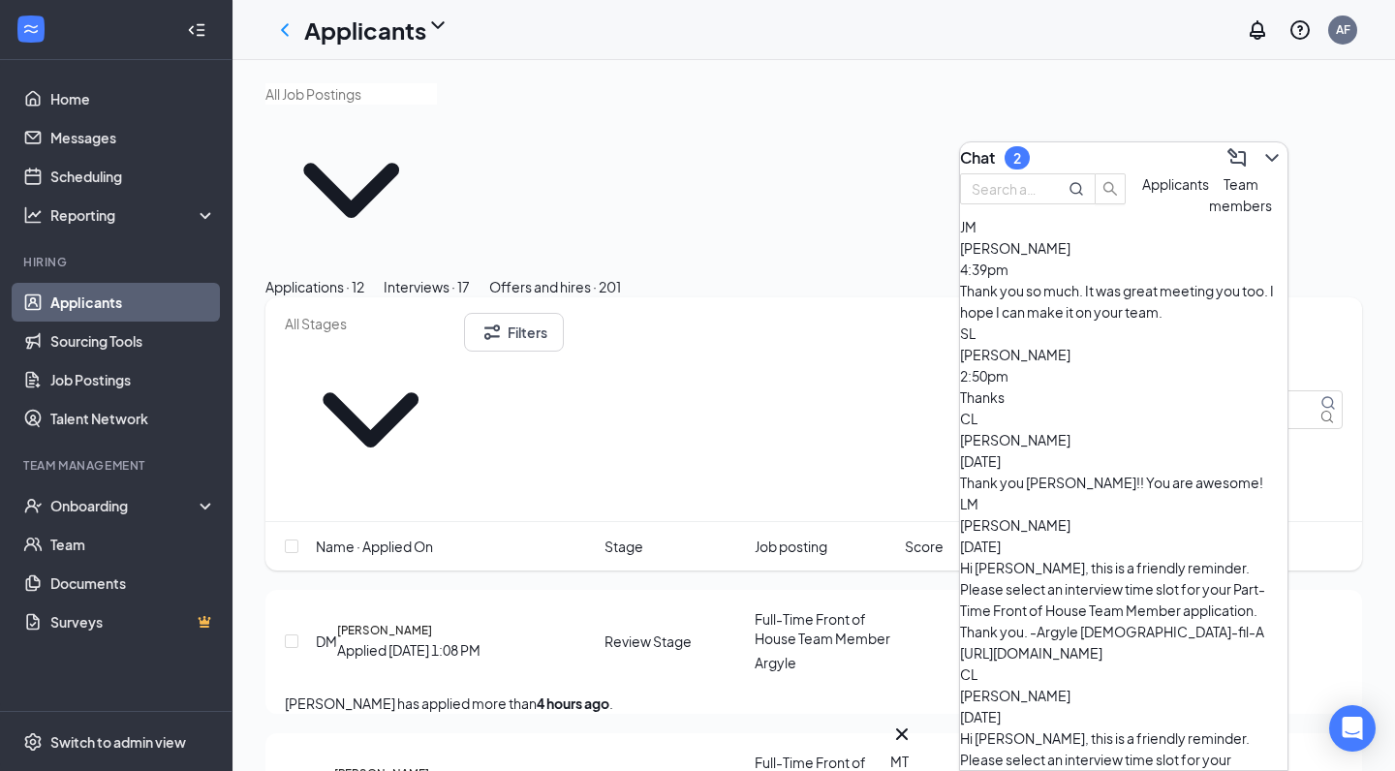
click at [1062, 395] on div "Thanks" at bounding box center [1124, 397] width 328 height 21
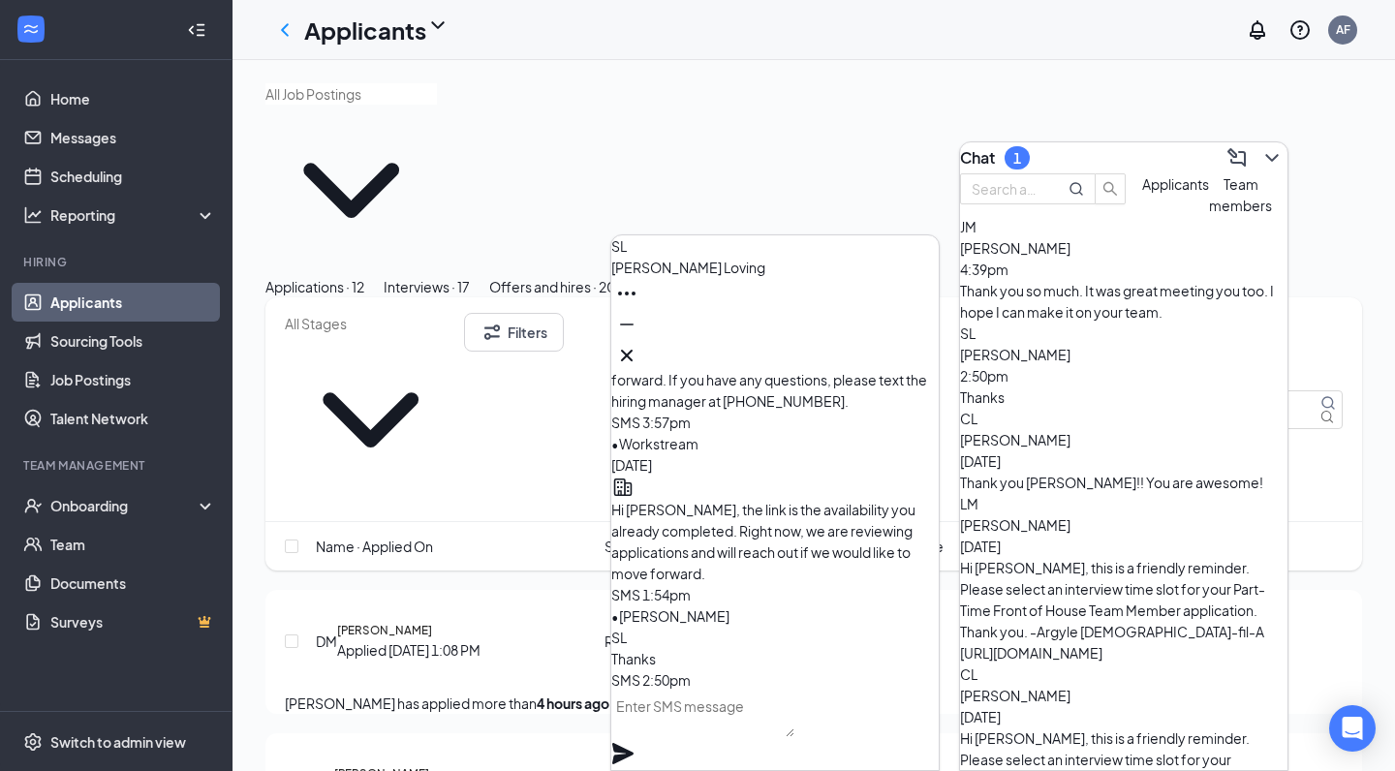
click at [1069, 323] on div "Thank you so much. It was great meeting you too. I hope I can make it on your t…" at bounding box center [1124, 301] width 328 height 43
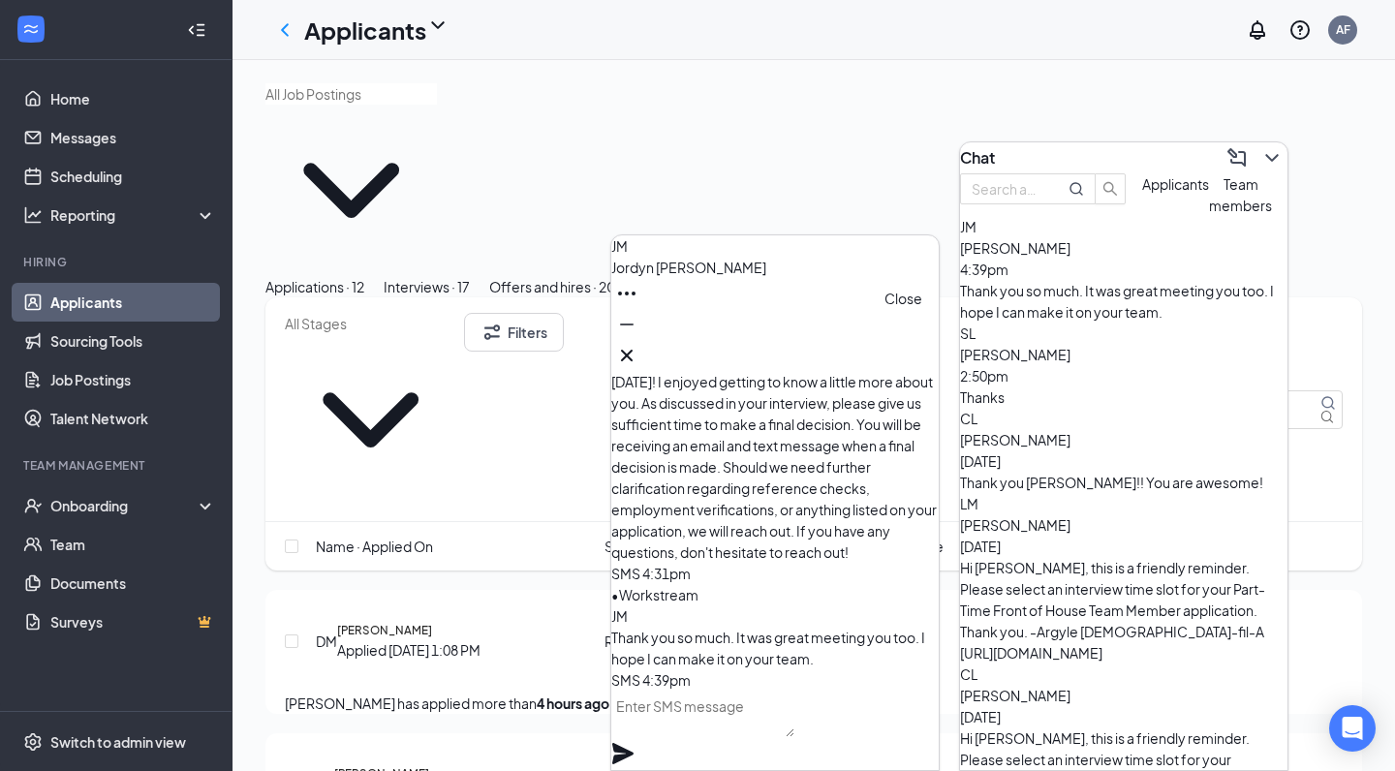
click at [633, 350] on icon "Cross" at bounding box center [627, 356] width 12 height 12
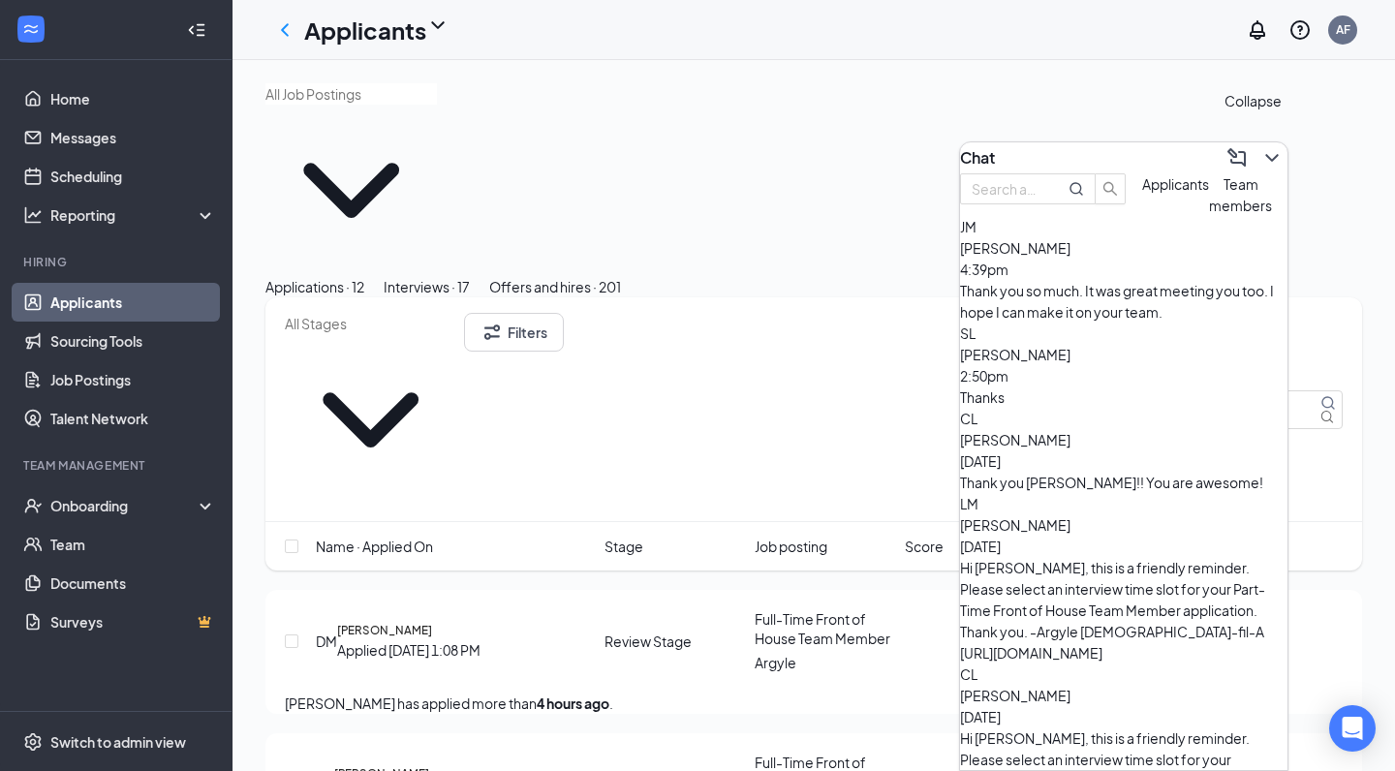
click at [1261, 147] on icon "ChevronDown" at bounding box center [1272, 157] width 23 height 23
